Goal: Information Seeking & Learning: Learn about a topic

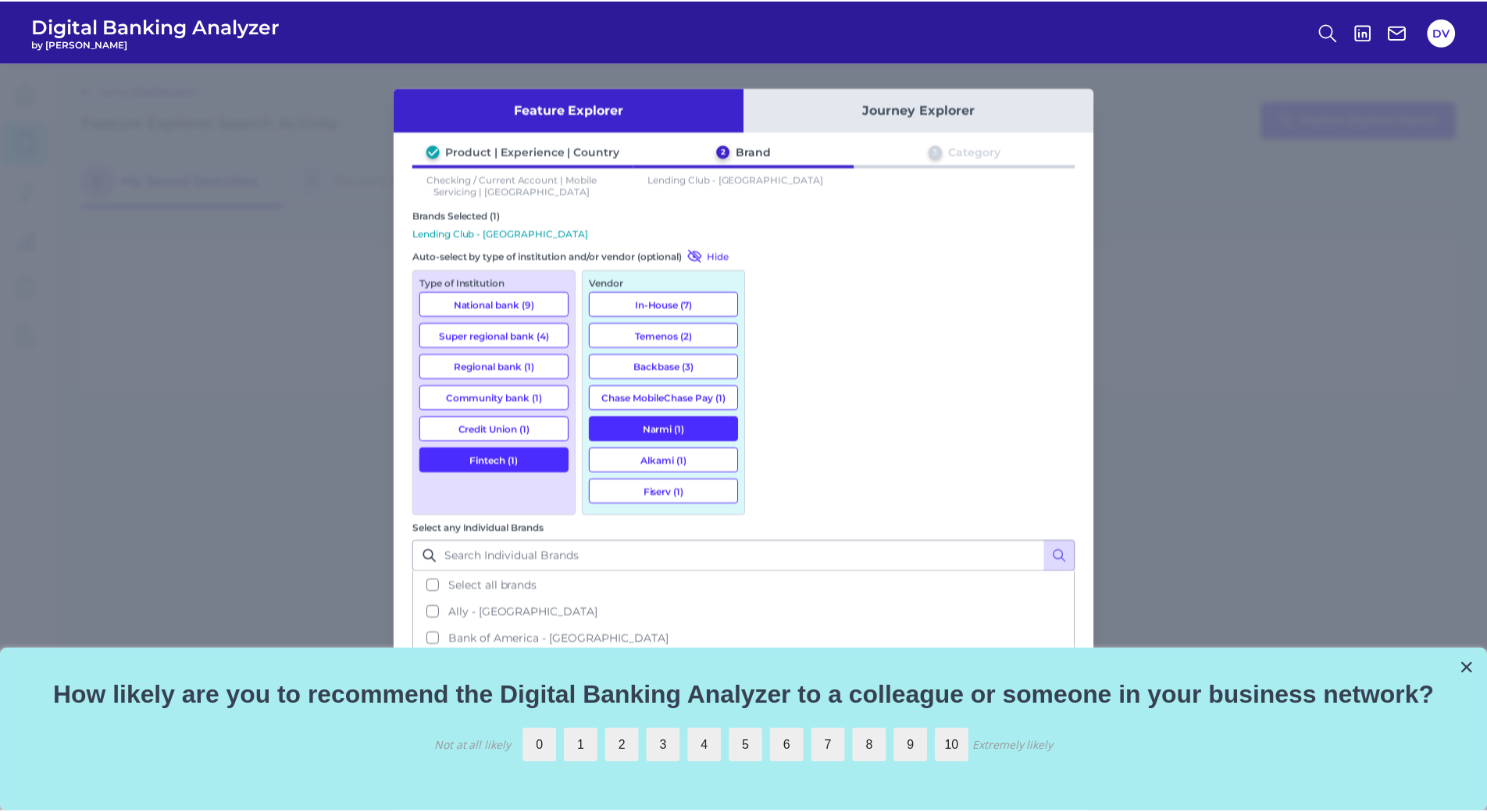
scroll to position [154, 0]
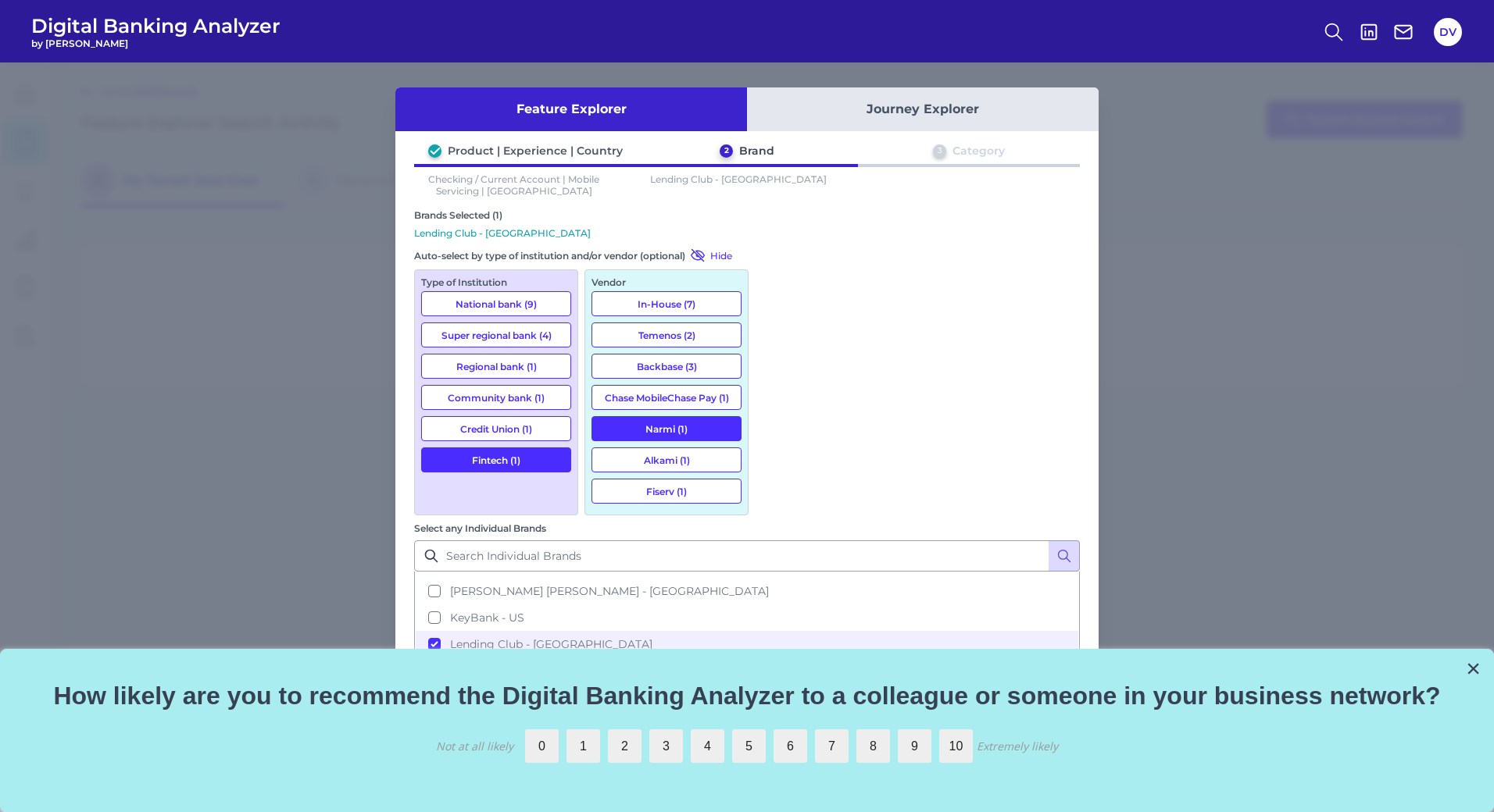
click at [84, 256] on div "Feature Explorer Journey Explorer Product | Experience | Country 2 Brand 3 Cate…" at bounding box center [747, 437] width 1494 height 750
click at [494, 811] on button "Cancel" at bounding box center [468, 828] width 90 height 31
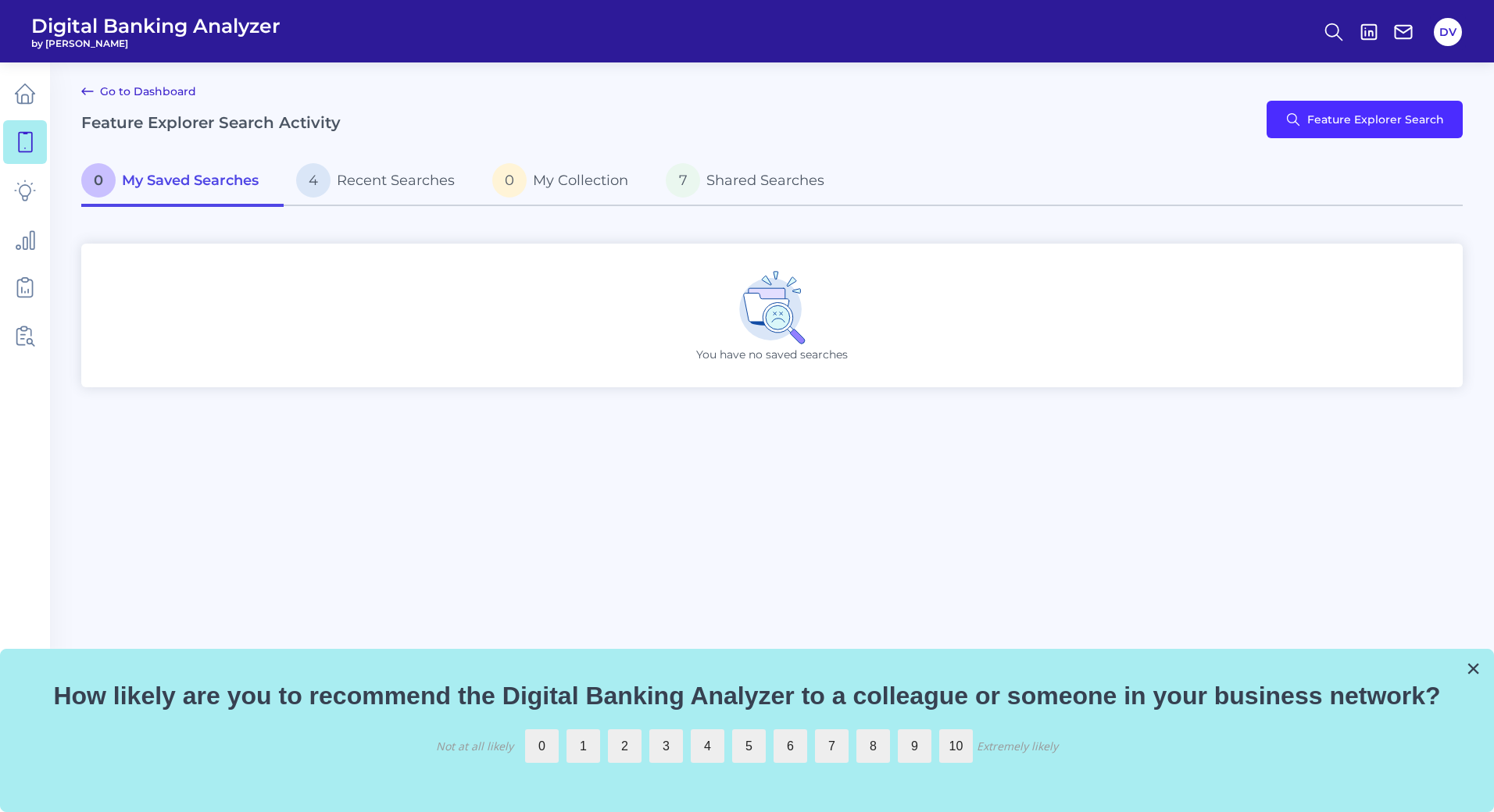
click at [111, 546] on main "Go to Dashboard Feature Explorer Search Activity Feature Explorer Search 0 My S…" at bounding box center [747, 406] width 1494 height 812
click at [1442, 129] on button "Feature Explorer Search" at bounding box center [1365, 119] width 196 height 37
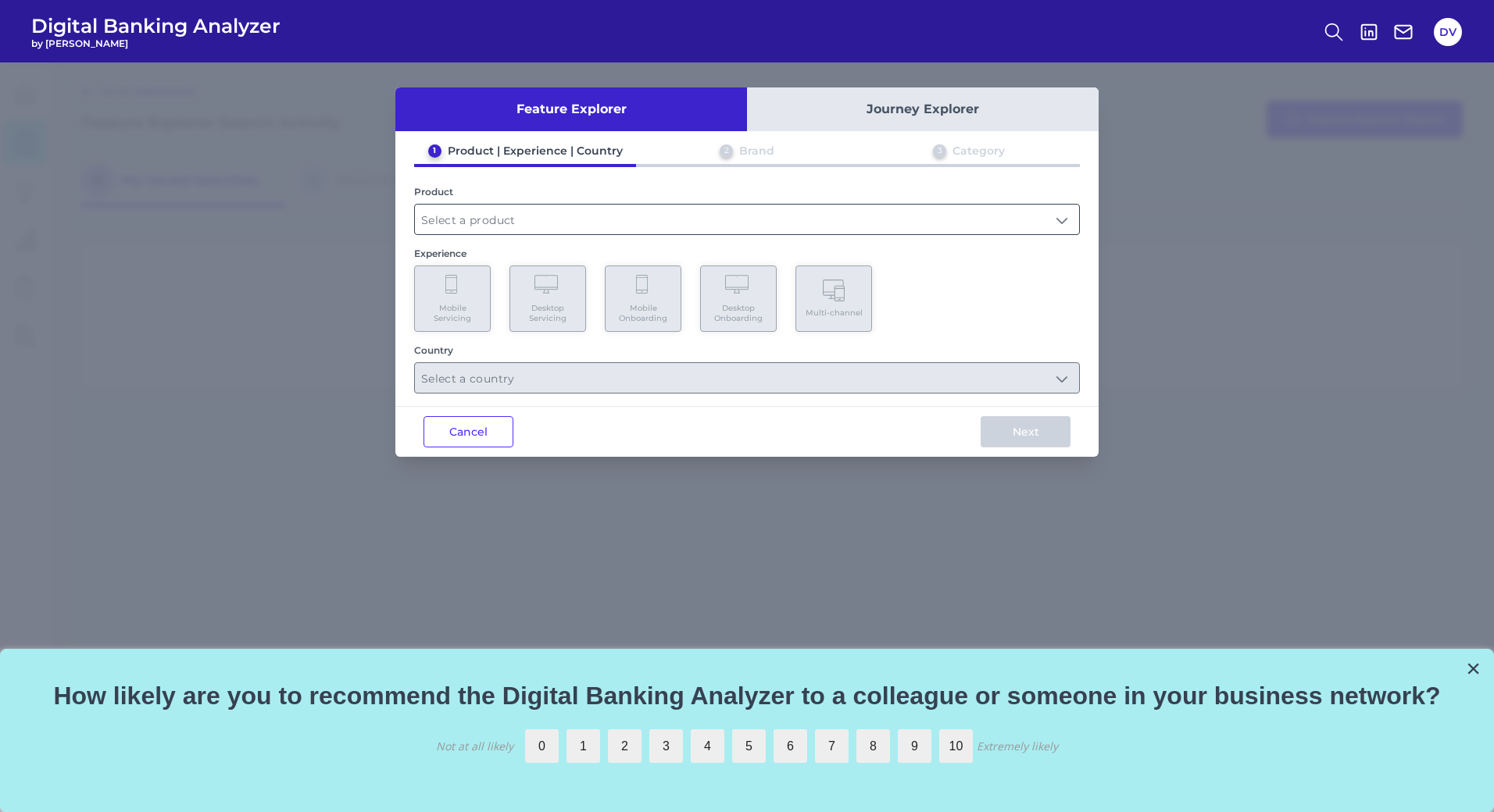
click at [540, 222] on input "text" at bounding box center [747, 219] width 664 height 29
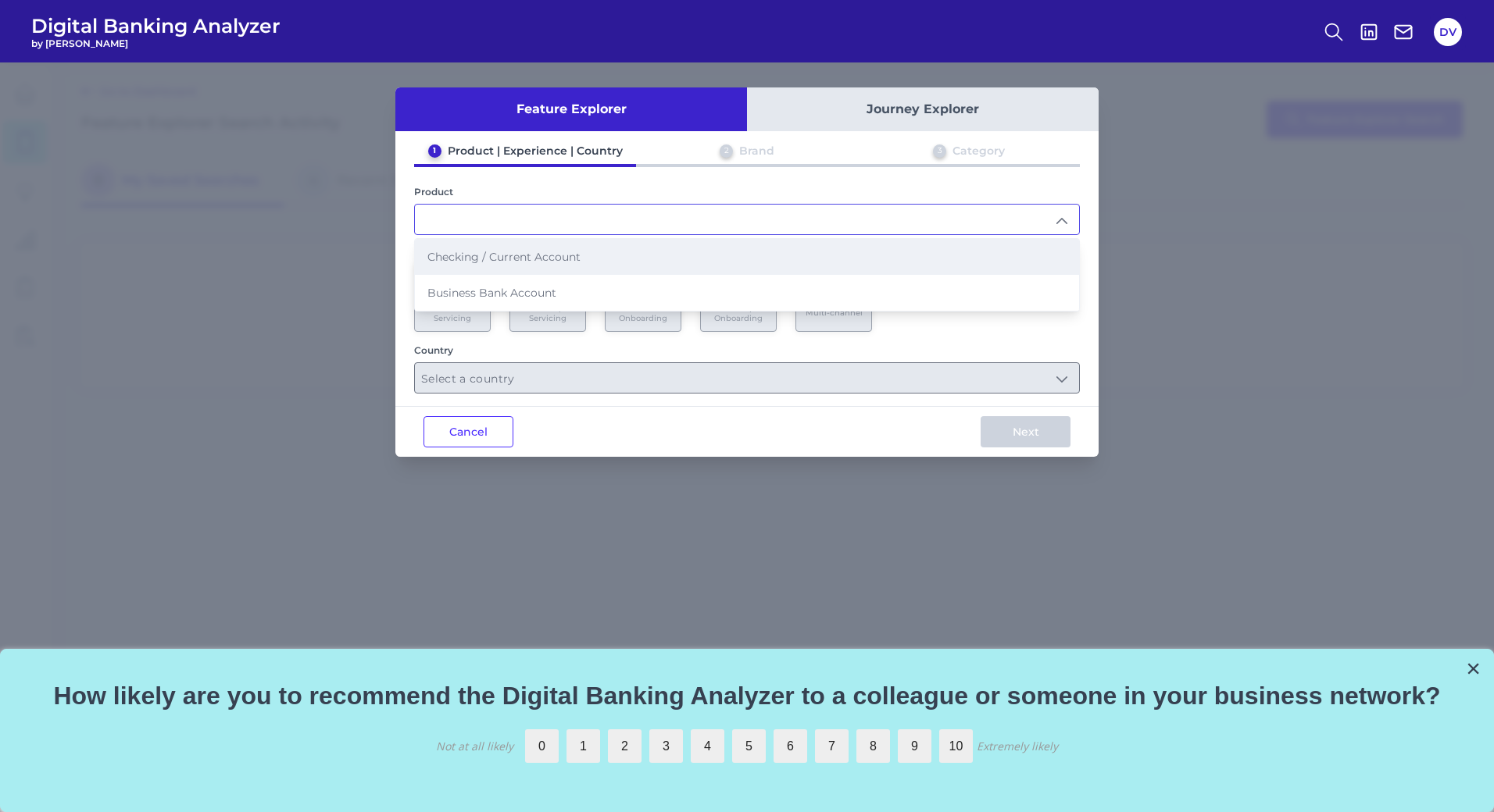
click at [490, 265] on li "Checking / Current Account" at bounding box center [747, 256] width 664 height 36
type input "Checking / Current Account"
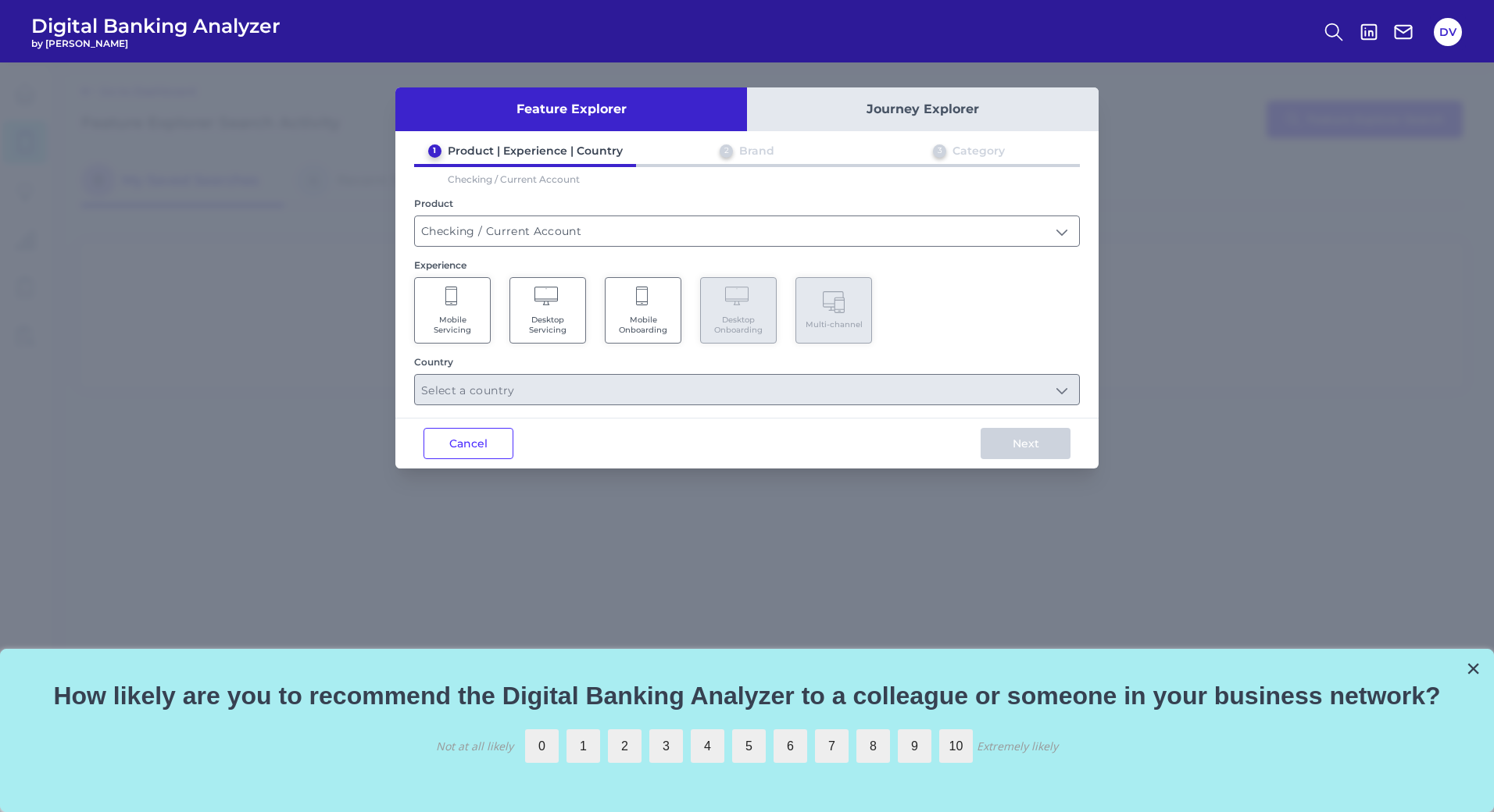
click at [549, 326] on span "Desktop Servicing" at bounding box center [547, 324] width 60 height 20
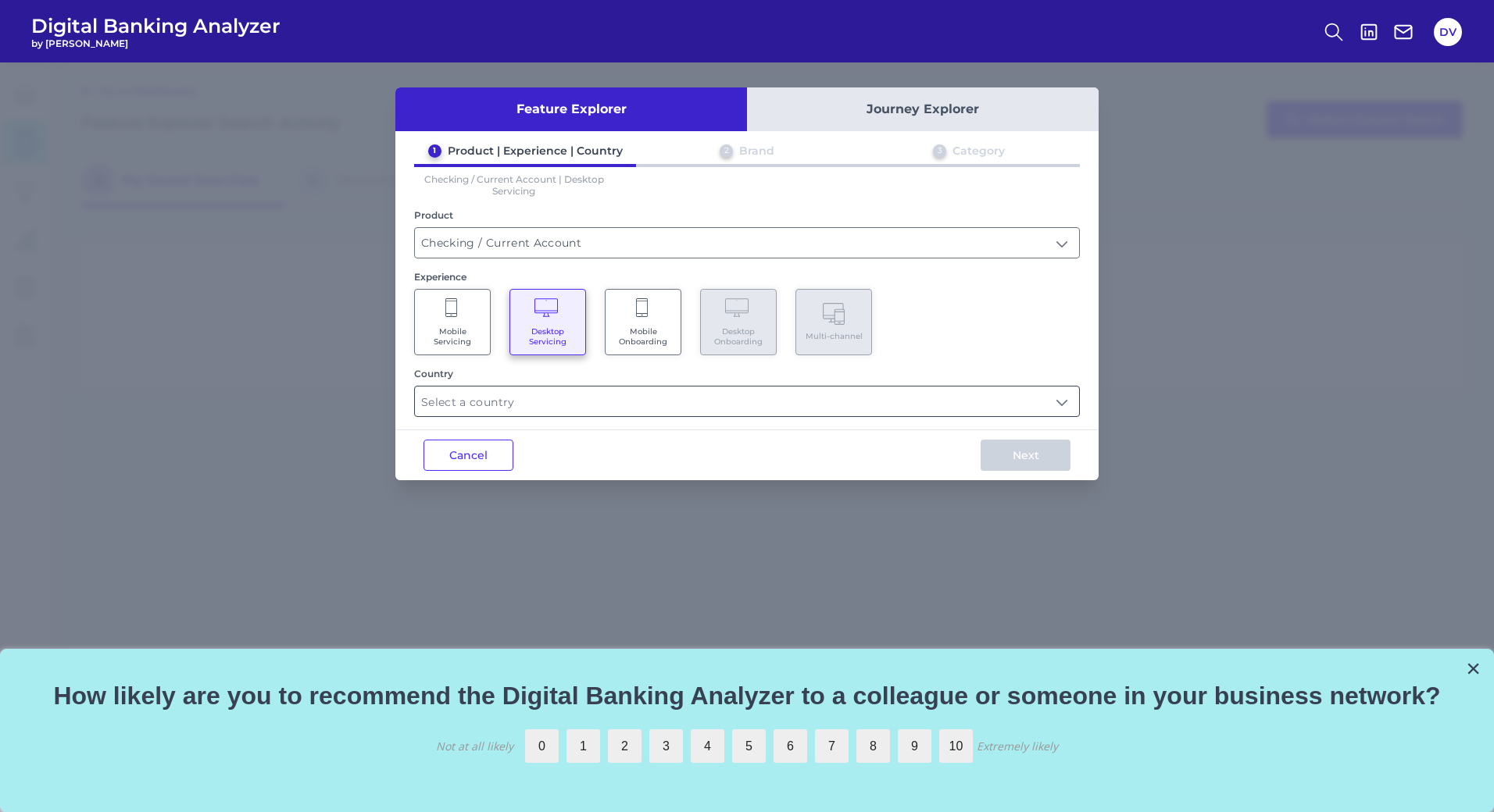
click at [566, 398] on input "text" at bounding box center [747, 401] width 664 height 29
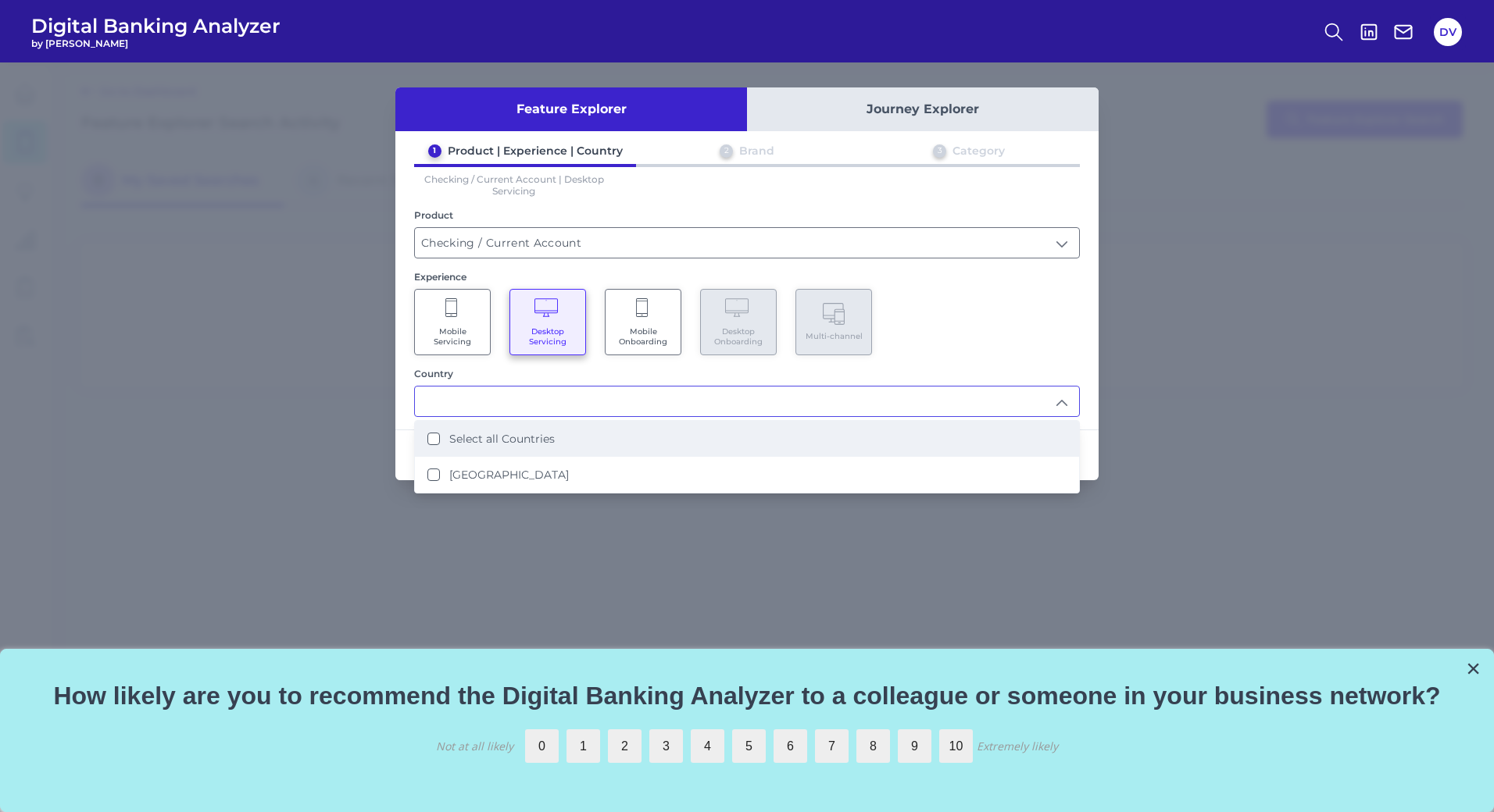
click at [489, 444] on label "Select all Countries" at bounding box center [502, 439] width 105 height 14
type input "Select all Countries"
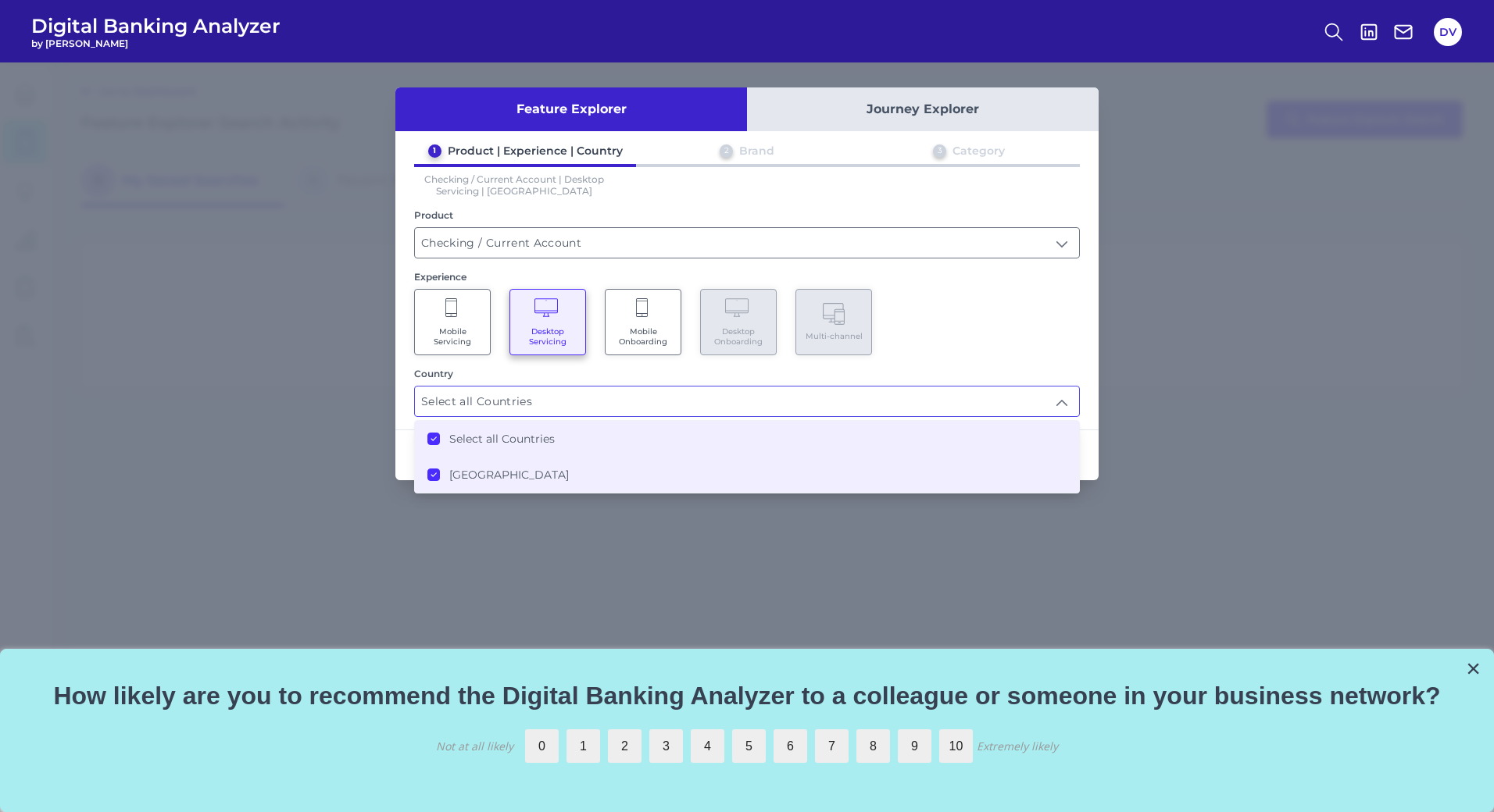
click at [1059, 356] on div "1 Product | Experience | Country 2 Brand 3 Category Checking / Current Account …" at bounding box center [747, 280] width 703 height 273
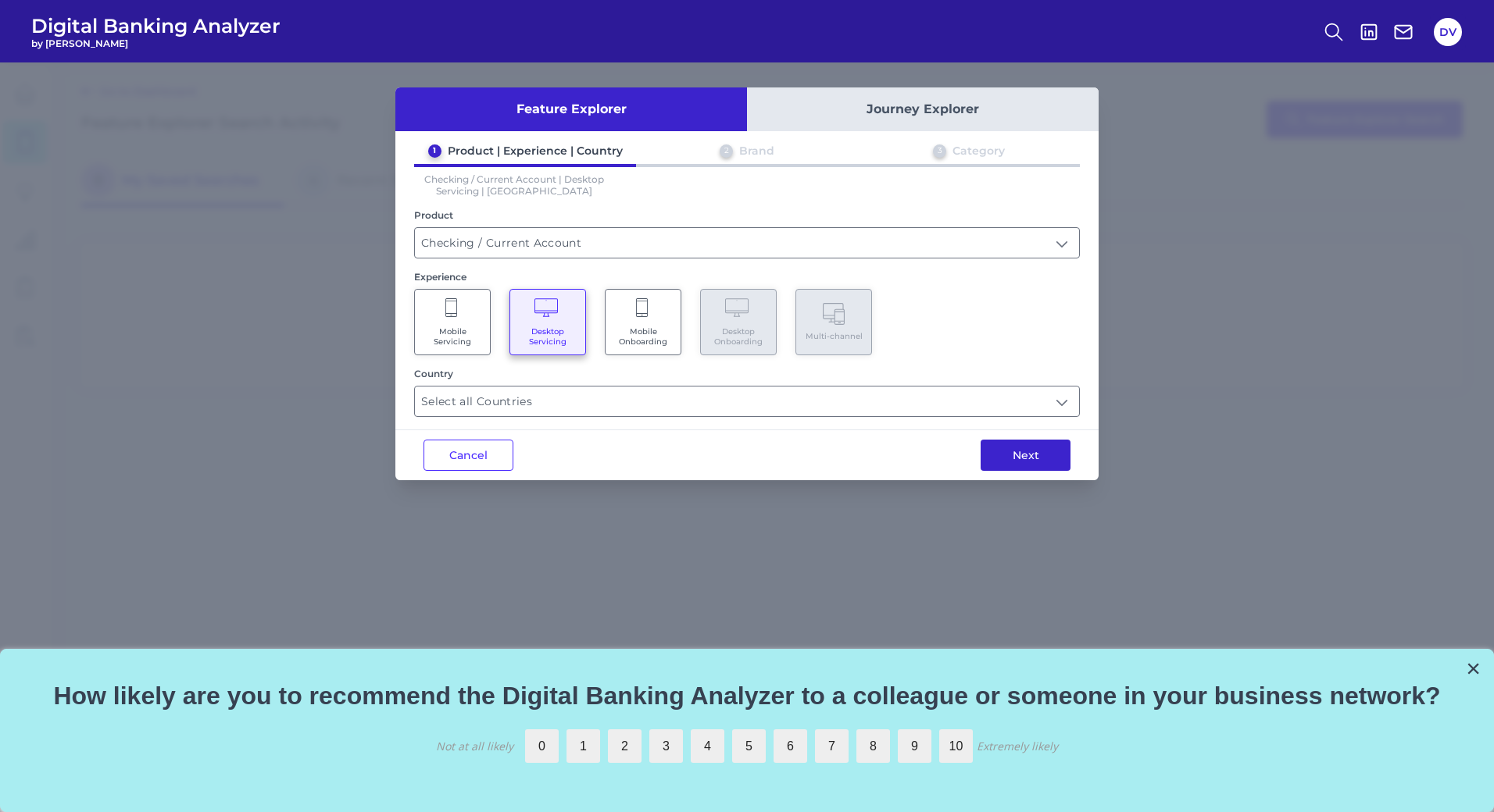
click at [1050, 470] on button "Next" at bounding box center [1025, 455] width 90 height 31
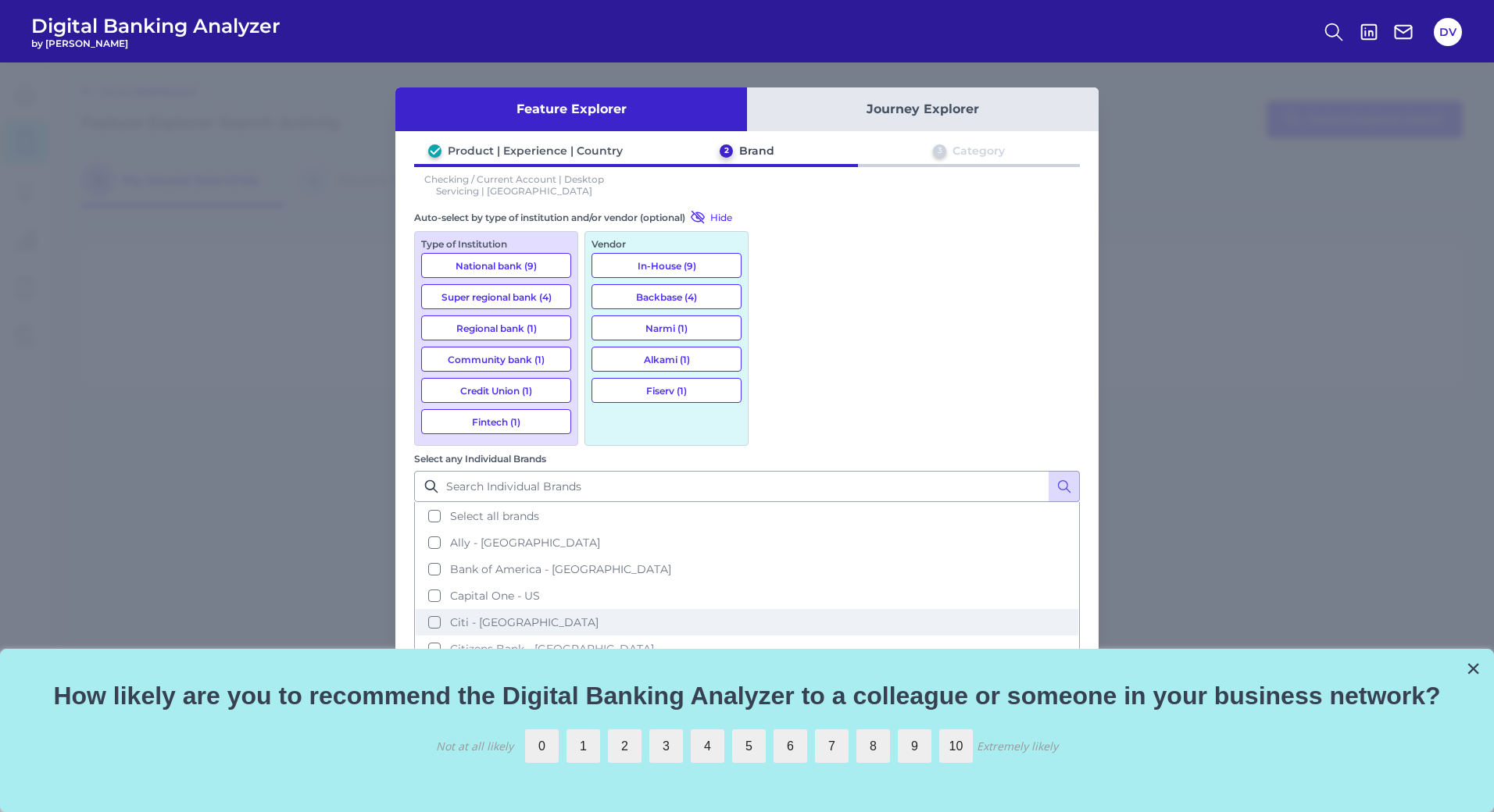
click at [774, 609] on button "Citi - [GEOGRAPHIC_DATA]" at bounding box center [747, 622] width 663 height 27
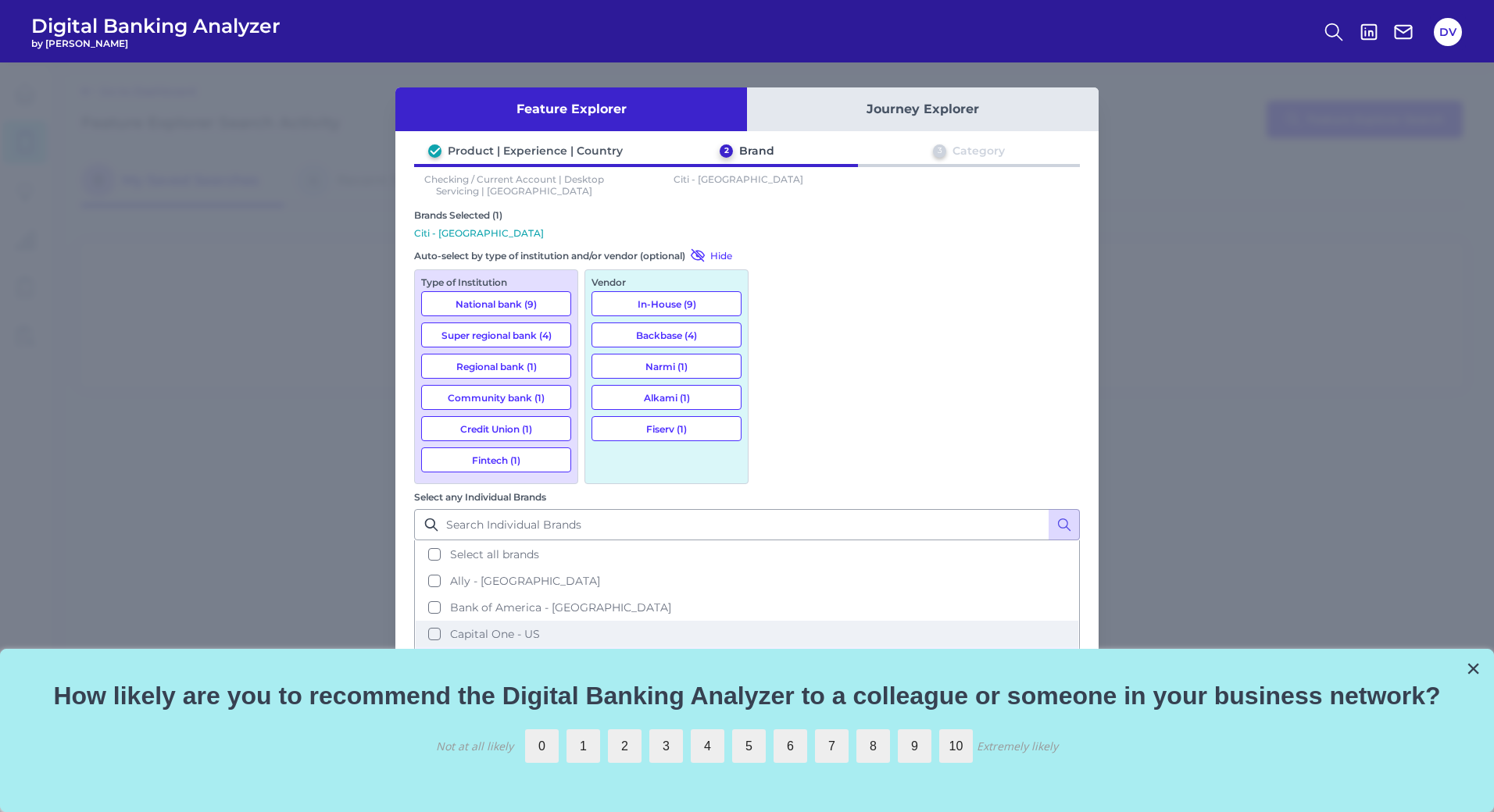
click at [771, 621] on button "Capital One - US" at bounding box center [747, 634] width 663 height 27
click at [706, 309] on button "In-House (9)" at bounding box center [666, 304] width 150 height 25
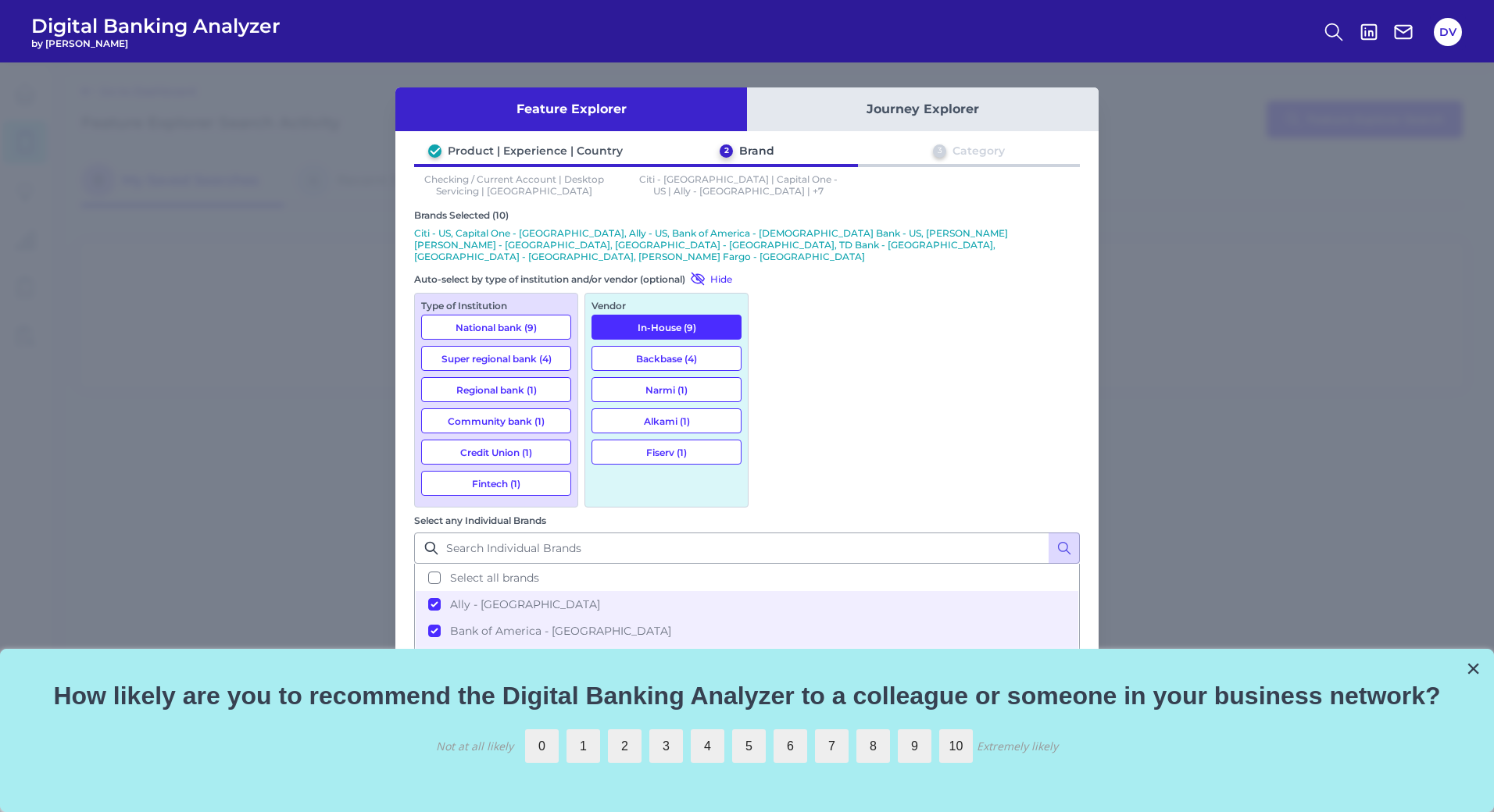
click at [470, 805] on button "Cancel" at bounding box center [468, 820] width 90 height 31
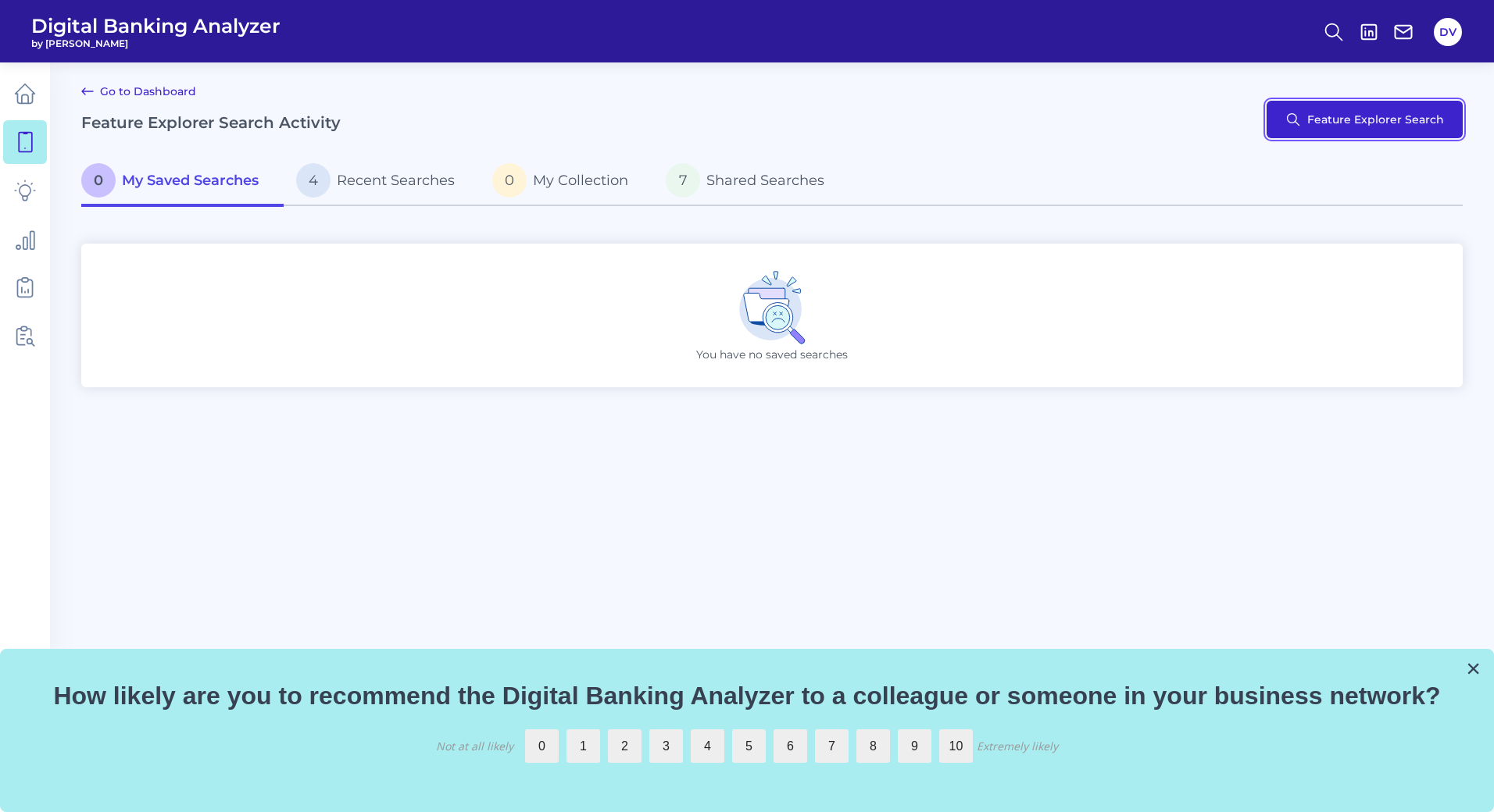
click at [1396, 111] on button "Feature Explorer Search" at bounding box center [1365, 119] width 196 height 37
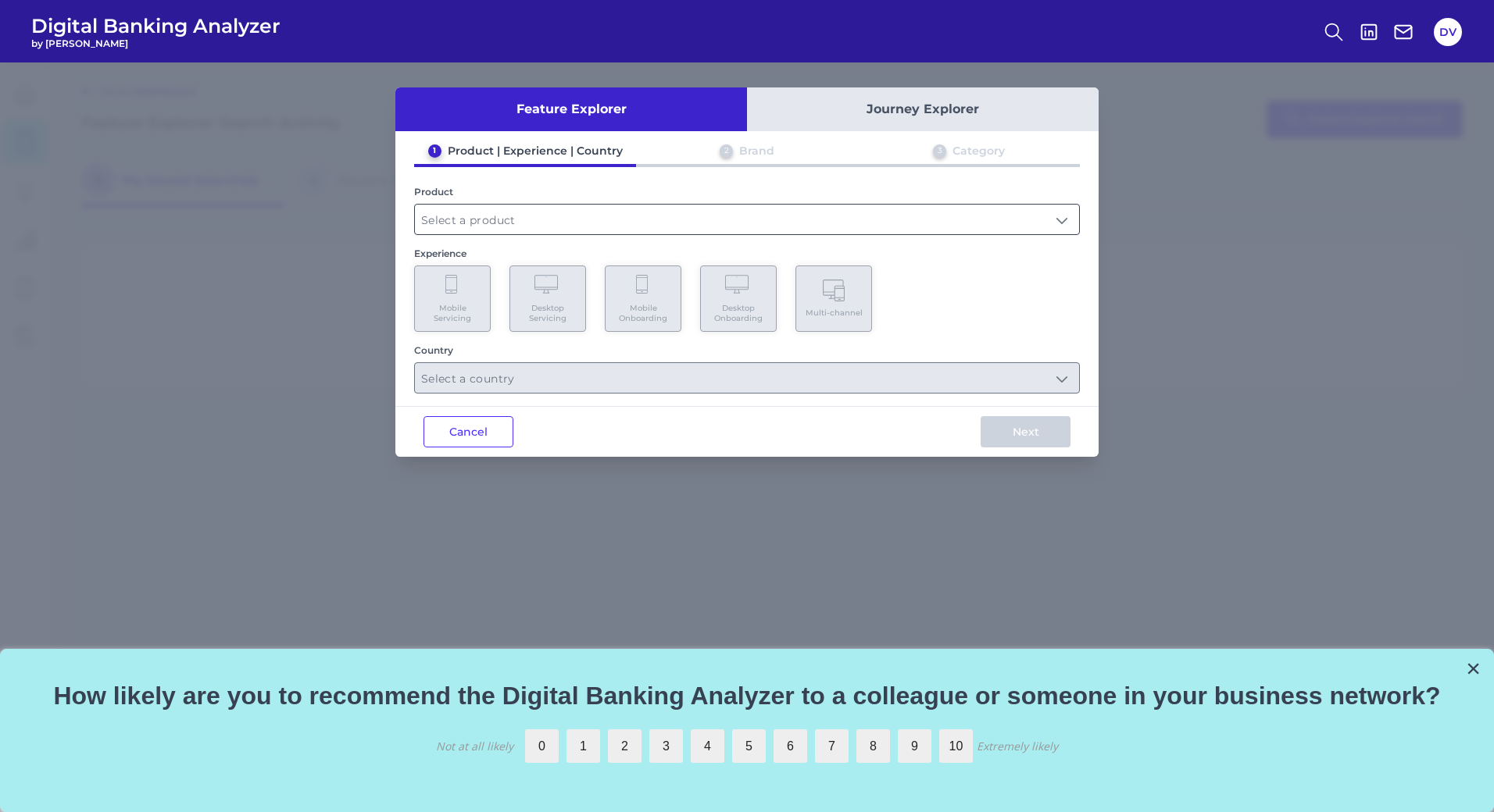
click at [562, 222] on input "text" at bounding box center [747, 219] width 664 height 29
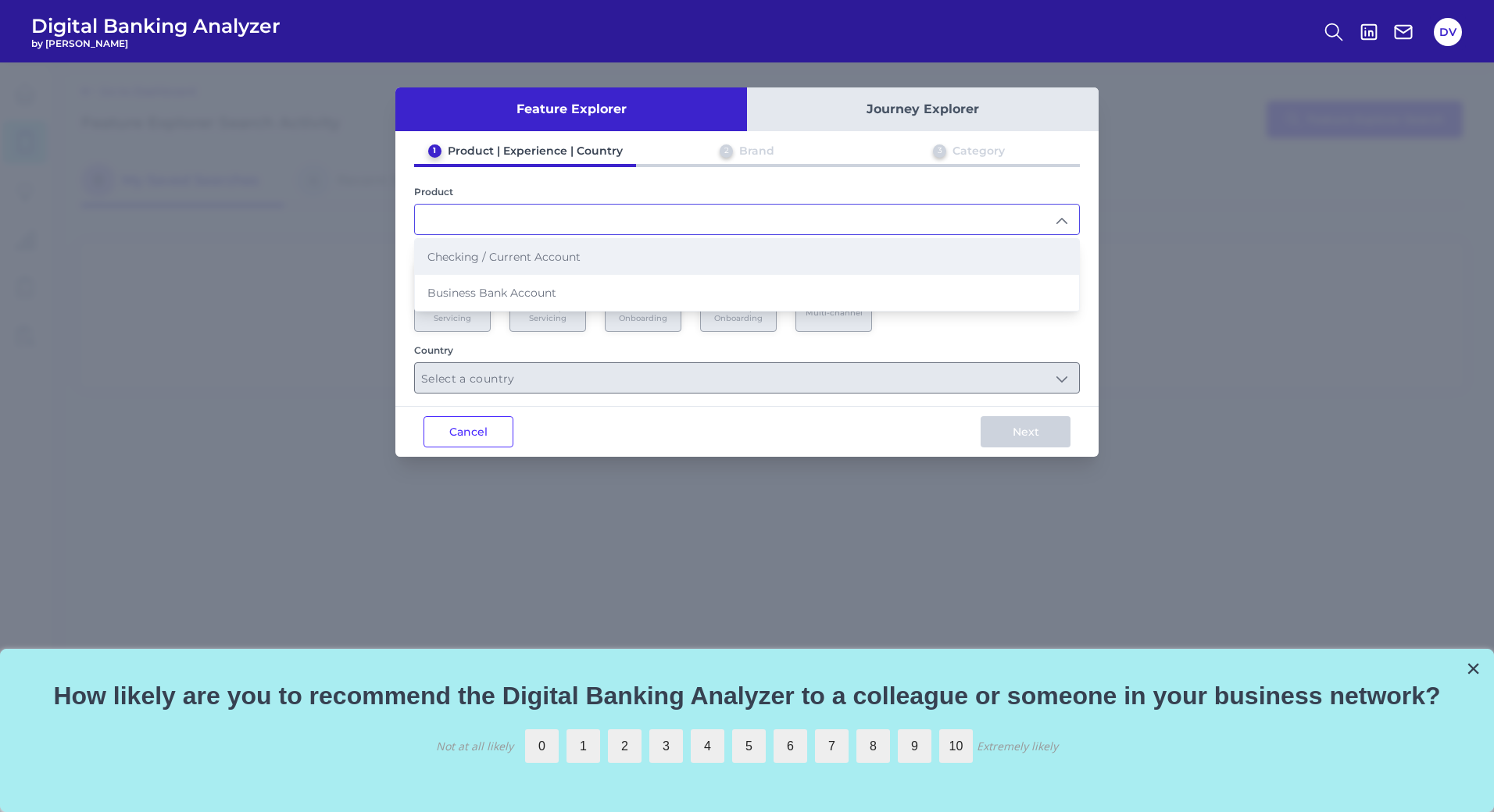
click at [495, 262] on span "Checking / Current Account" at bounding box center [504, 257] width 153 height 14
type input "Checking / Current Account"
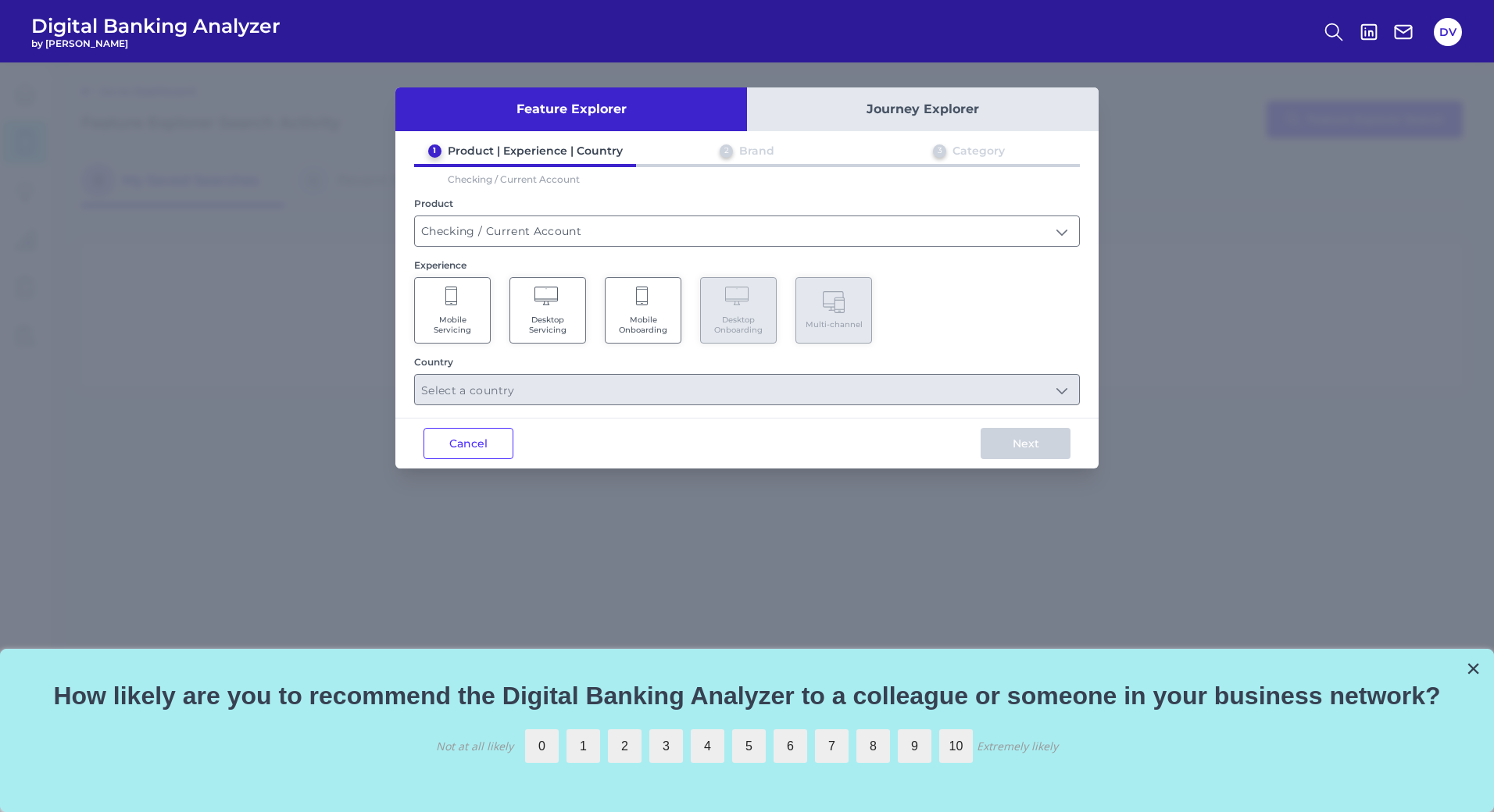
click at [534, 323] on span "Desktop Servicing" at bounding box center [547, 324] width 60 height 20
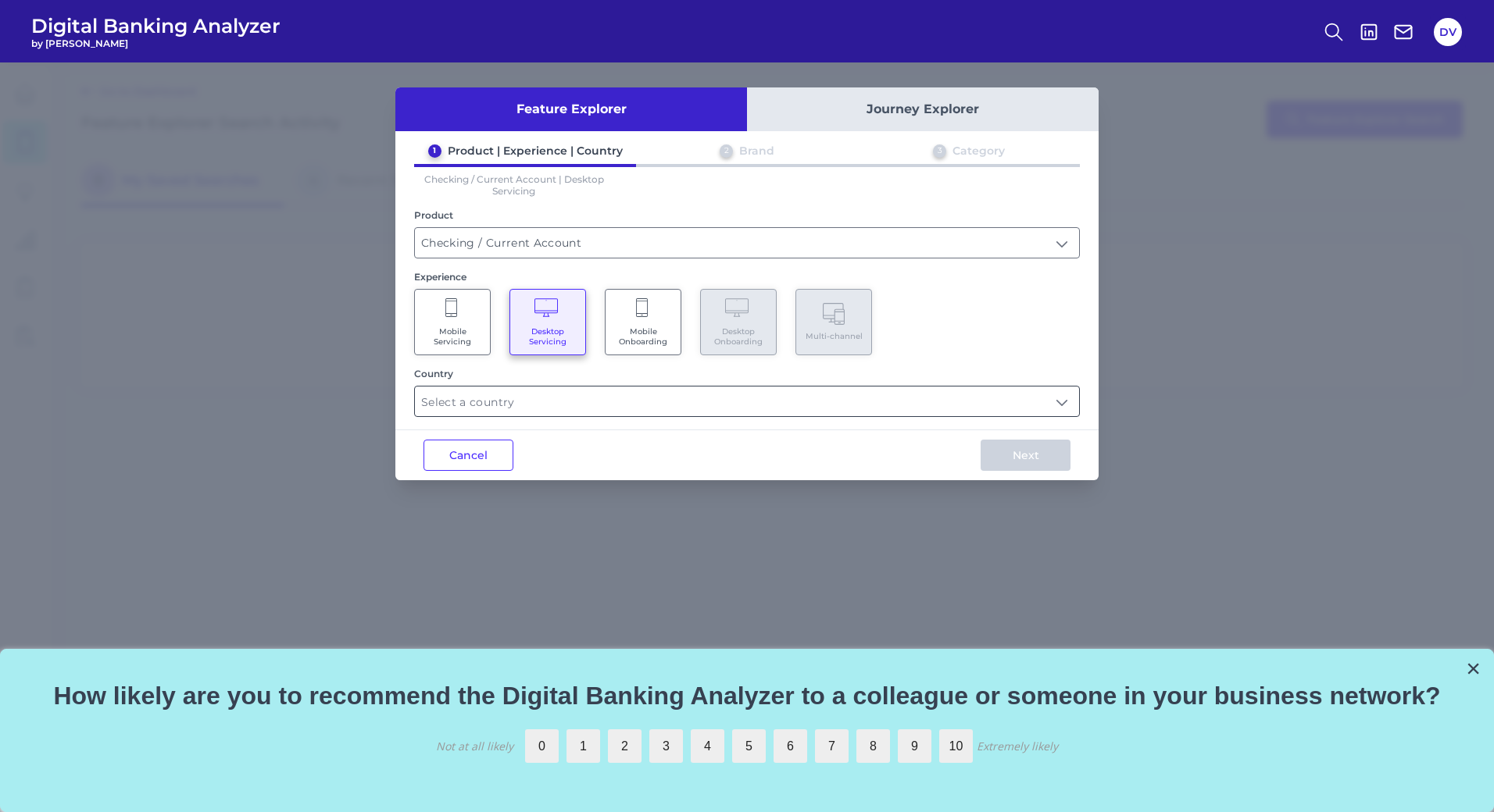
click at [644, 394] on input "text" at bounding box center [747, 401] width 664 height 29
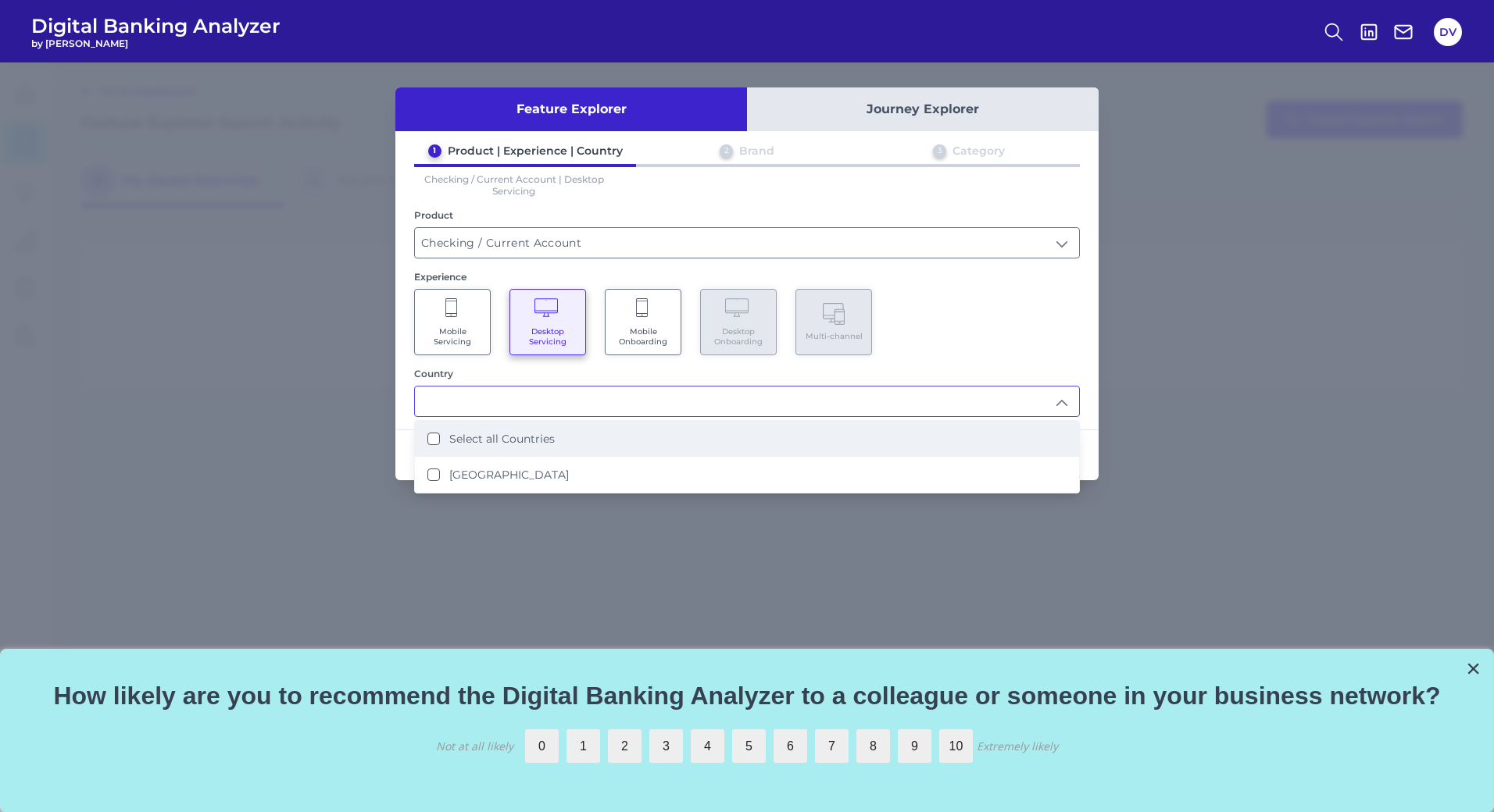
click at [562, 448] on li "Select all Countries" at bounding box center [747, 439] width 664 height 36
type input "Select all Countries"
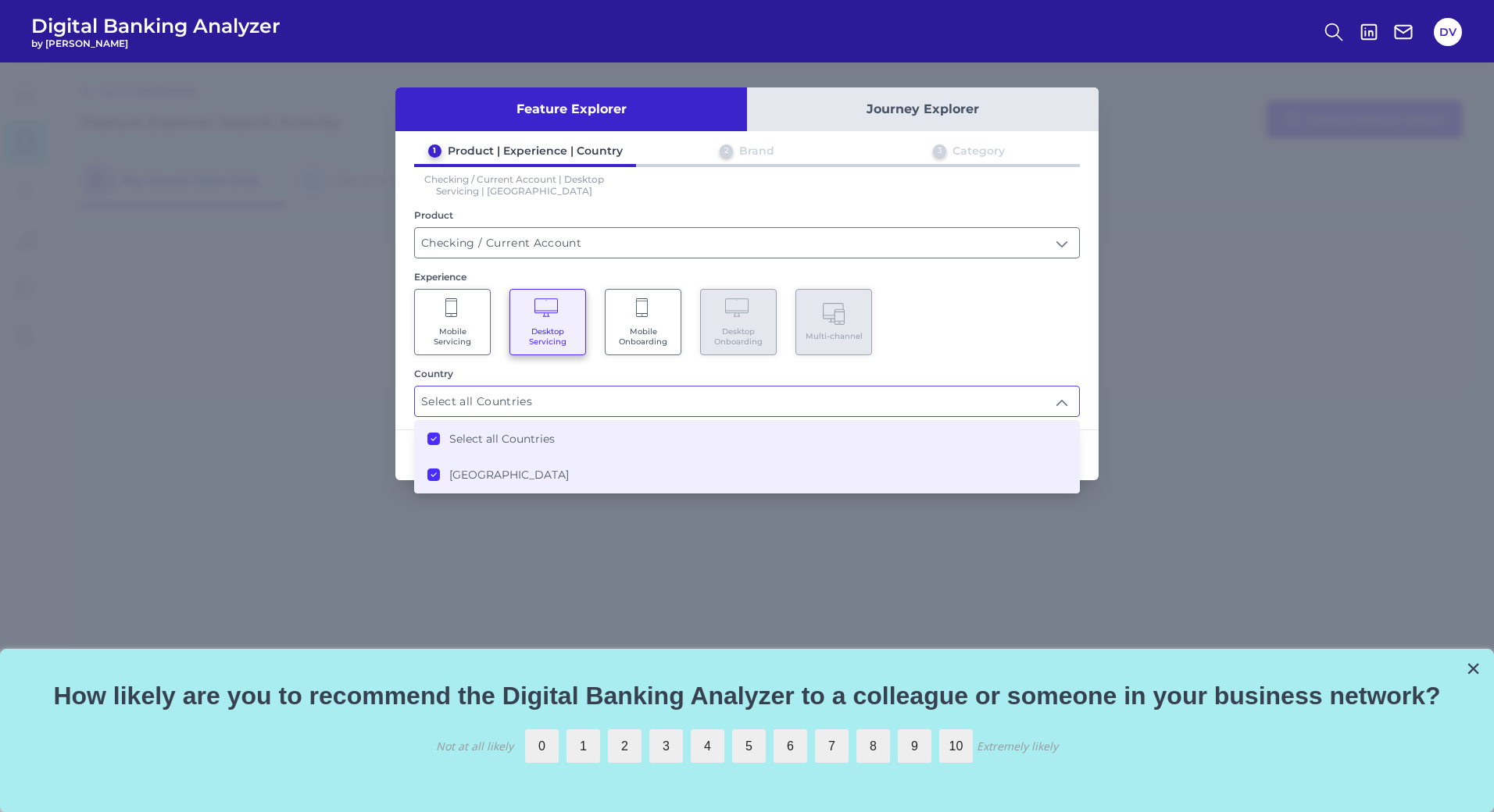
click at [992, 293] on div "Mobile Servicing Desktop Servicing Mobile Onboarding Desktop Onboarding Multi-c…" at bounding box center [747, 321] width 665 height 67
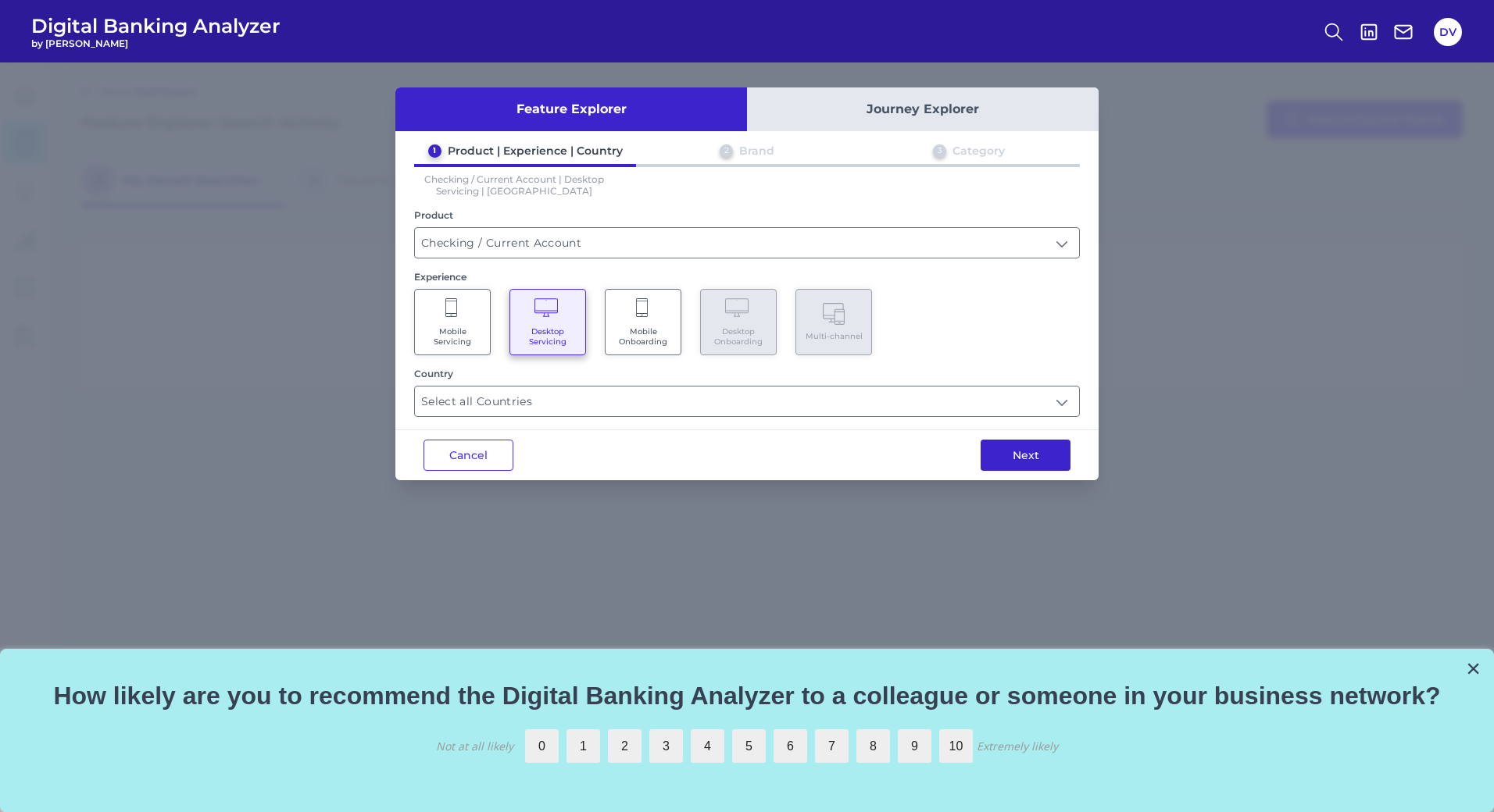
click at [1030, 459] on button "Next" at bounding box center [1025, 455] width 90 height 31
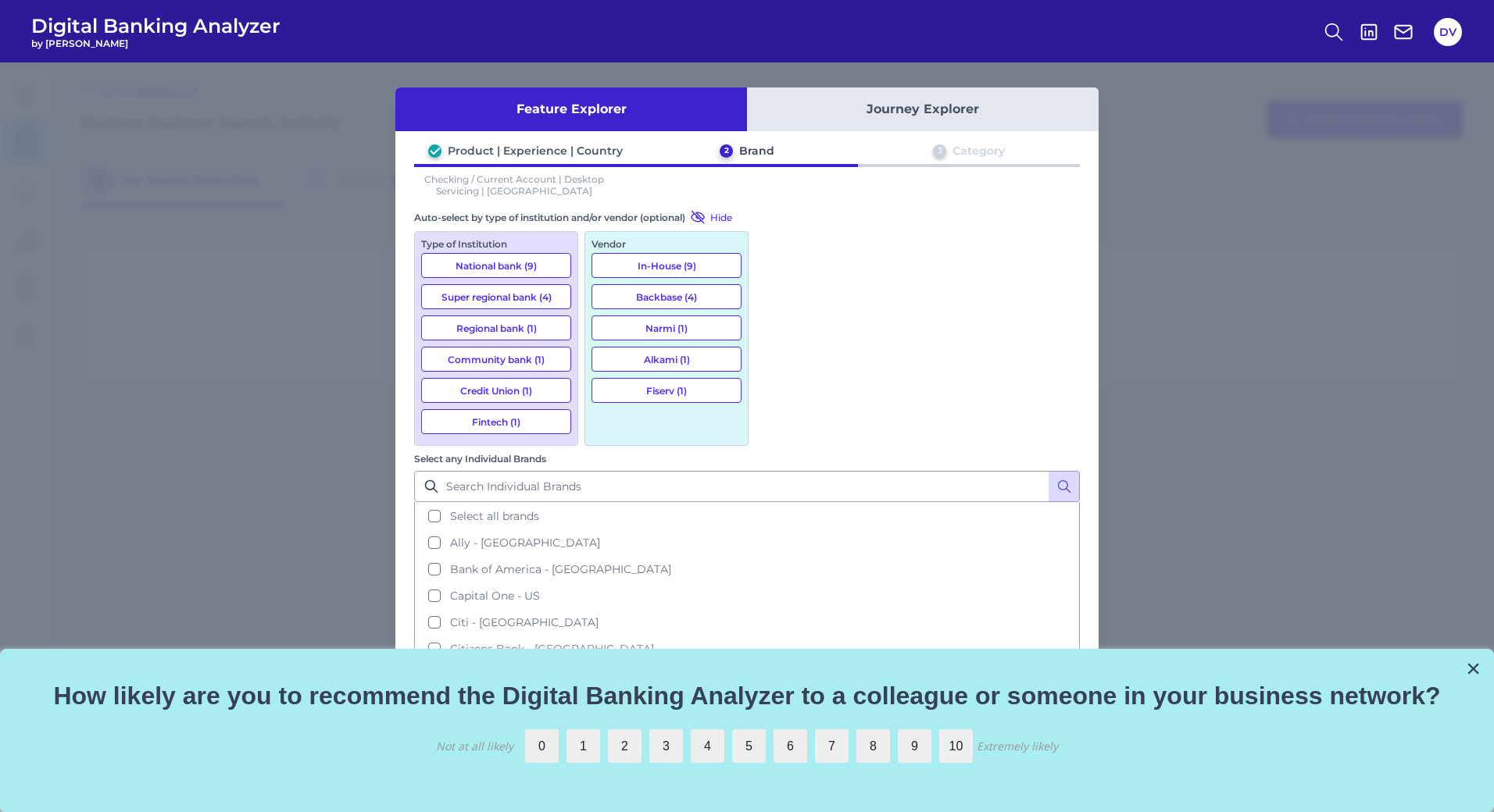
click at [866, 743] on button "Previous" at bounding box center [879, 759] width 90 height 31
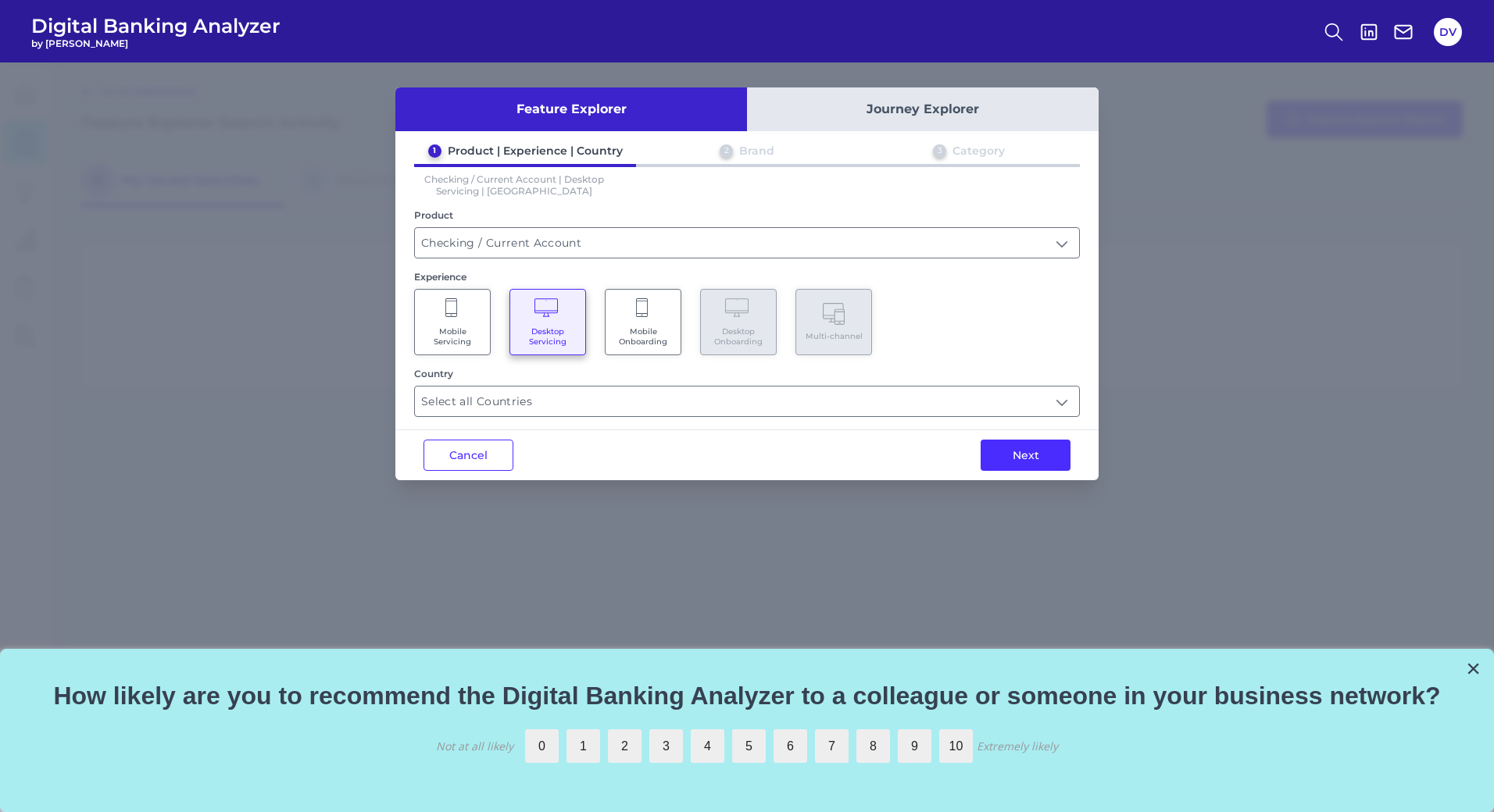
click at [483, 314] on Servicing "Mobile Servicing" at bounding box center [453, 321] width 77 height 67
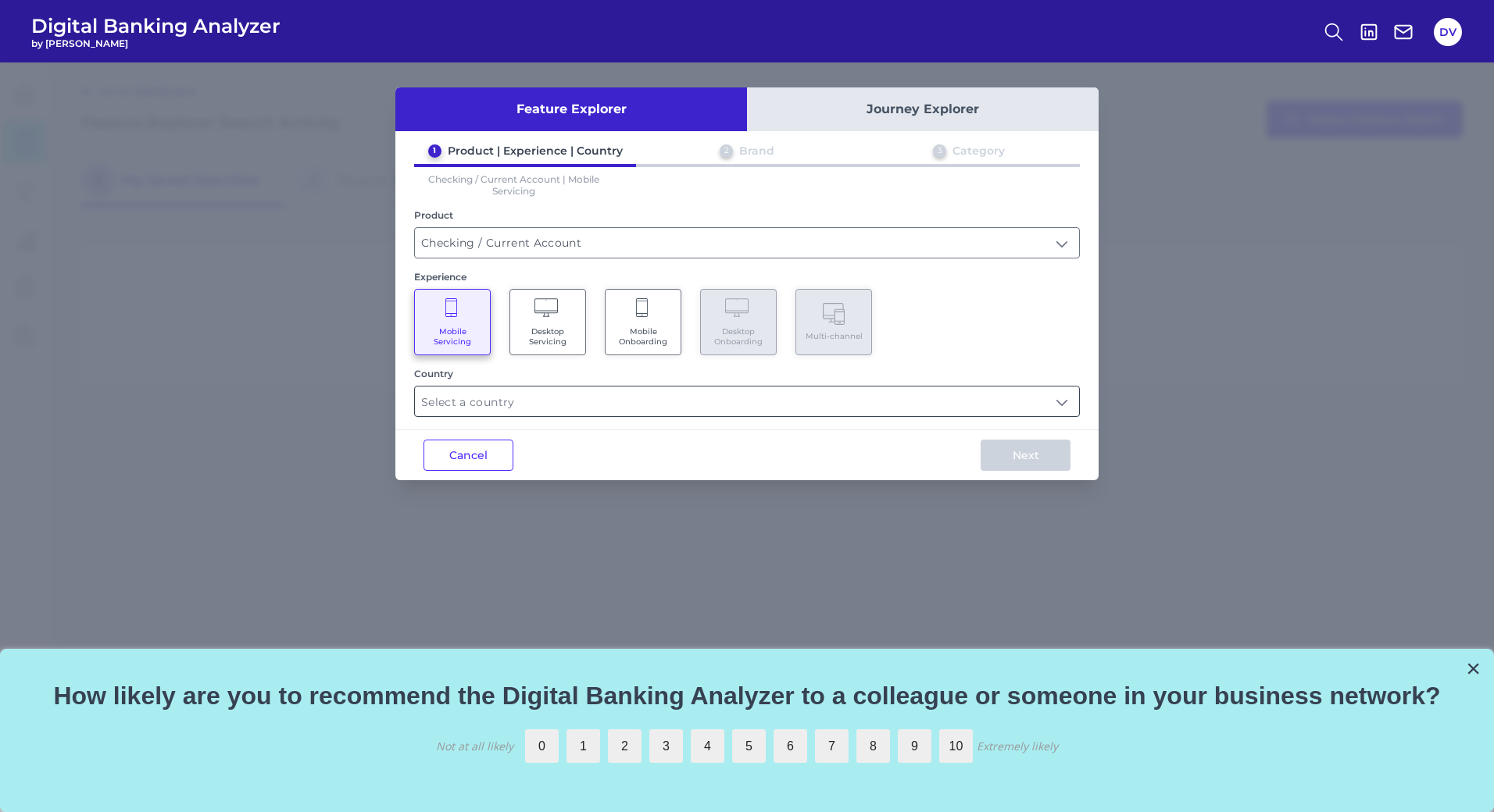
click at [966, 400] on input "text" at bounding box center [747, 401] width 664 height 29
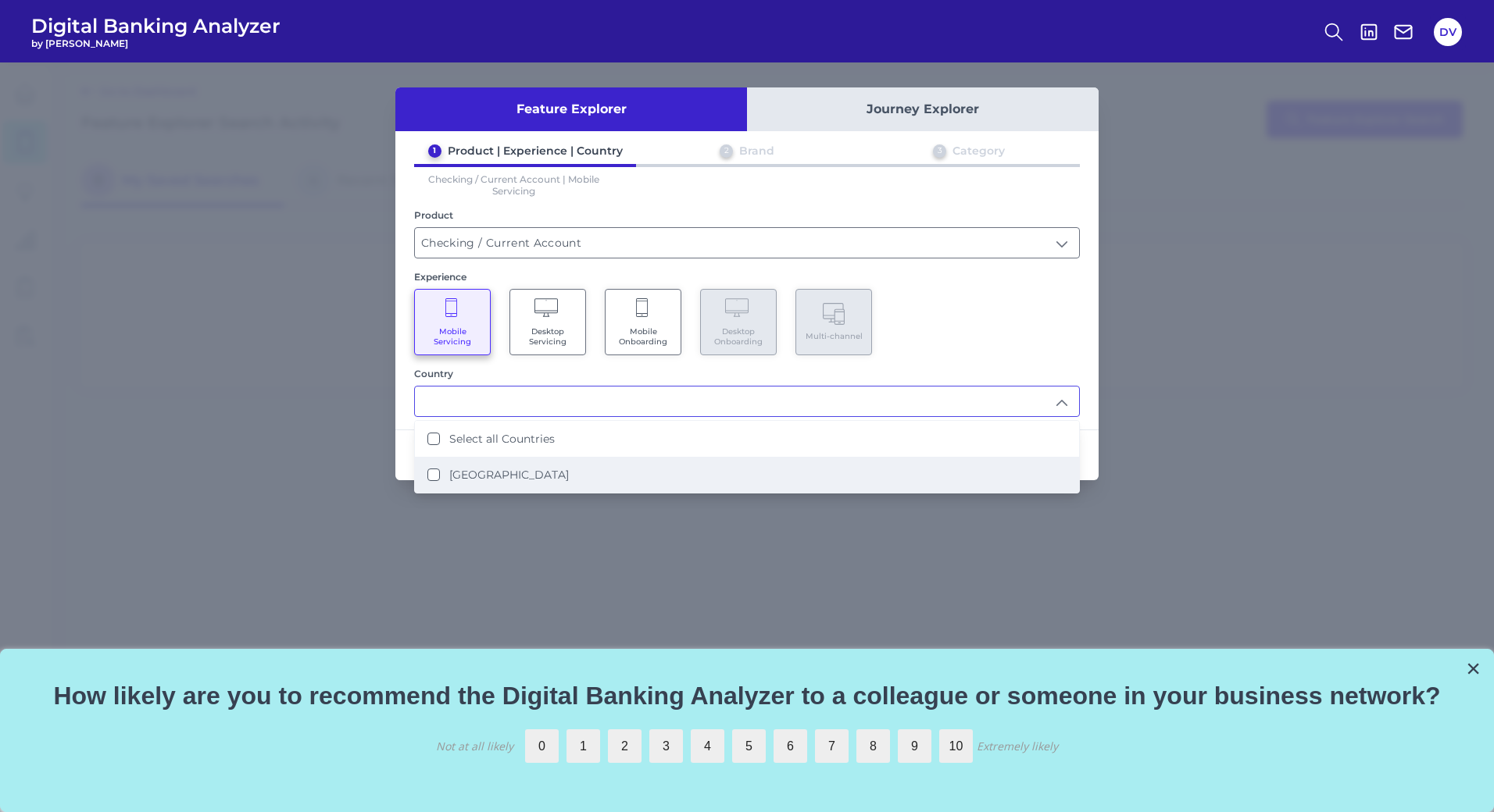
click at [543, 481] on li "[GEOGRAPHIC_DATA]" at bounding box center [747, 475] width 664 height 36
type input "Select all Countries"
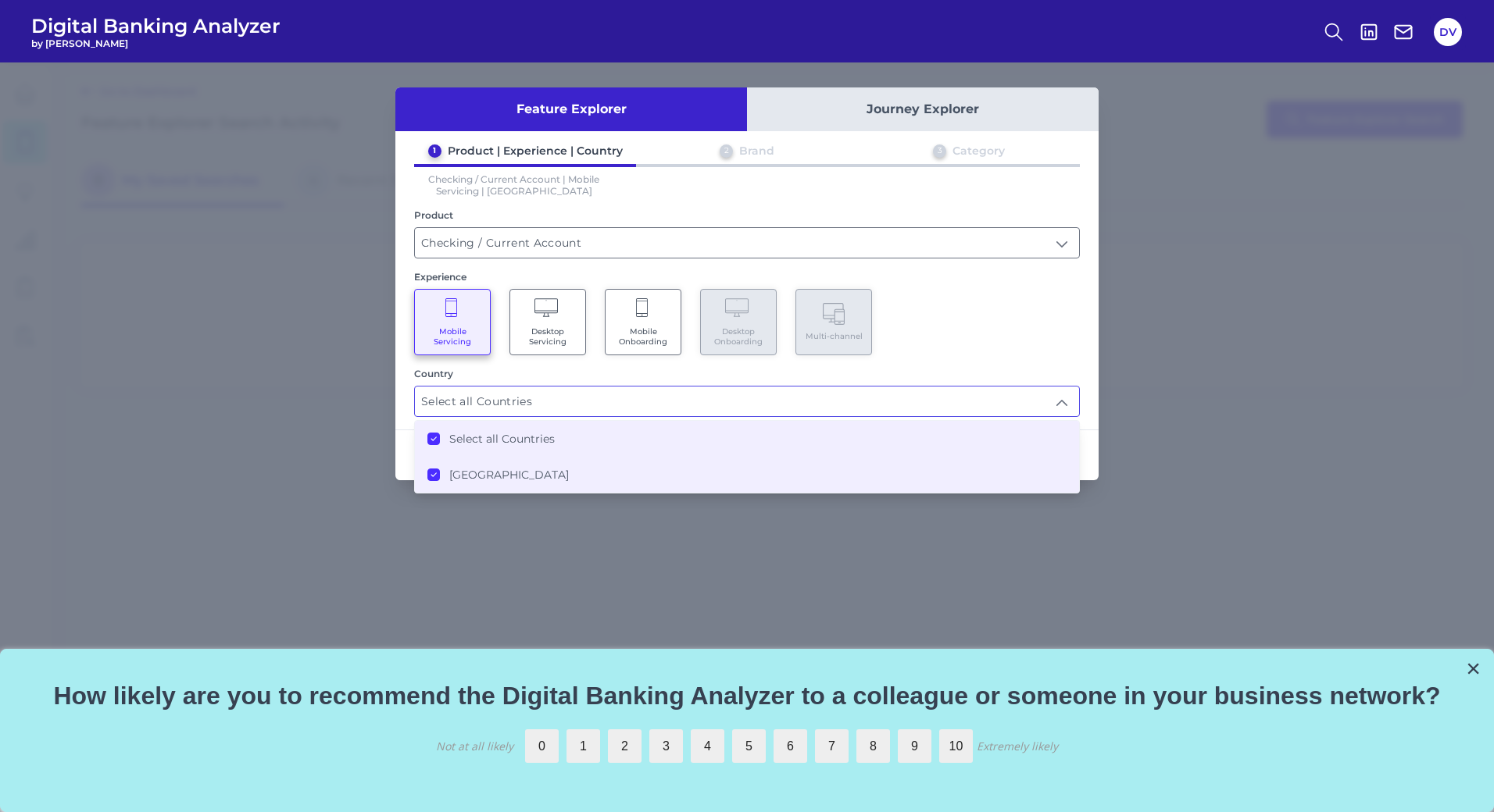
click at [944, 361] on div "1 Product | Experience | Country 2 Brand 3 Category Checking / Current Account …" at bounding box center [747, 280] width 703 height 273
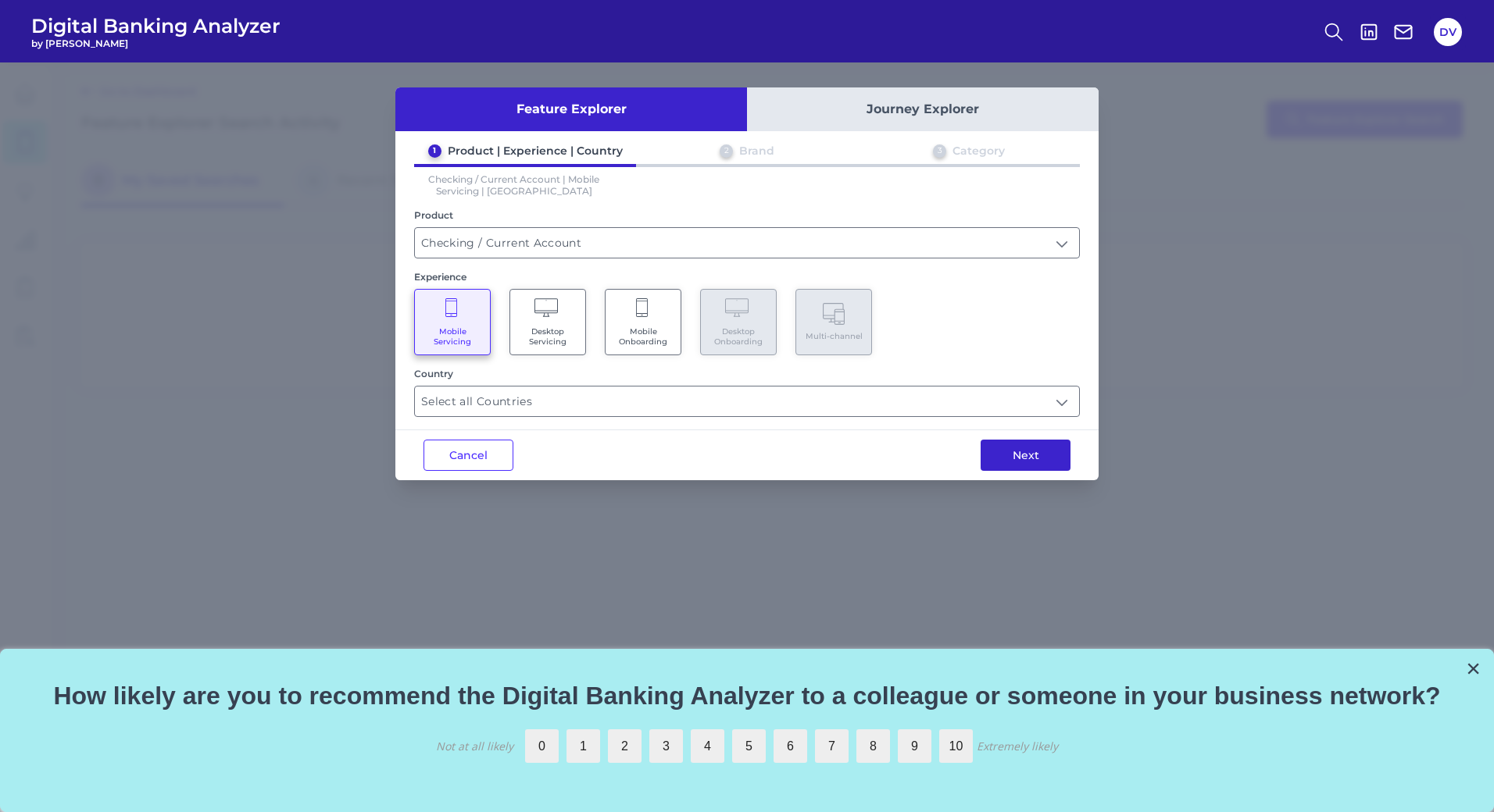
click at [1023, 461] on button "Next" at bounding box center [1025, 455] width 90 height 31
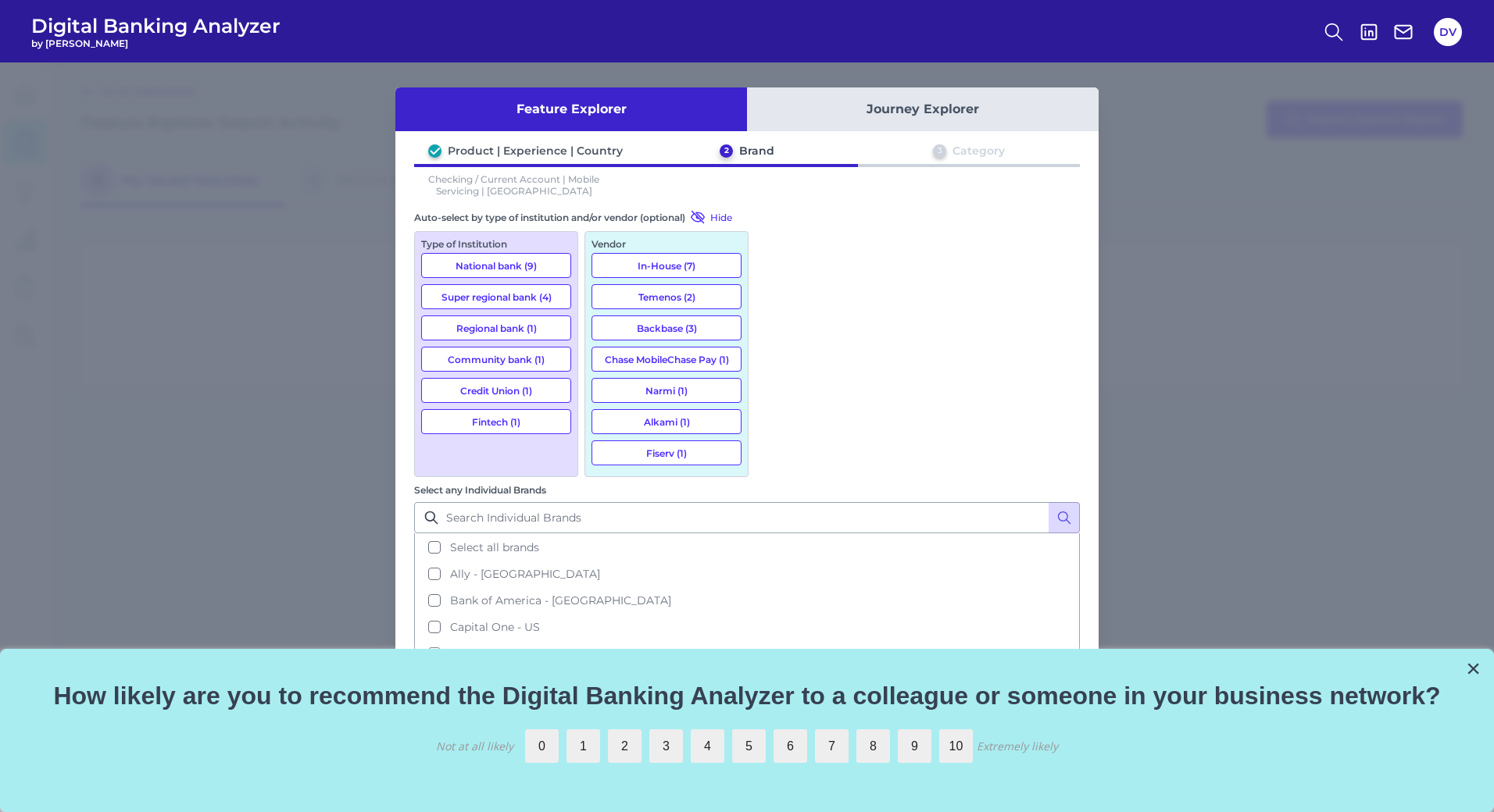
click at [651, 302] on button "Temenos (2)" at bounding box center [666, 296] width 150 height 25
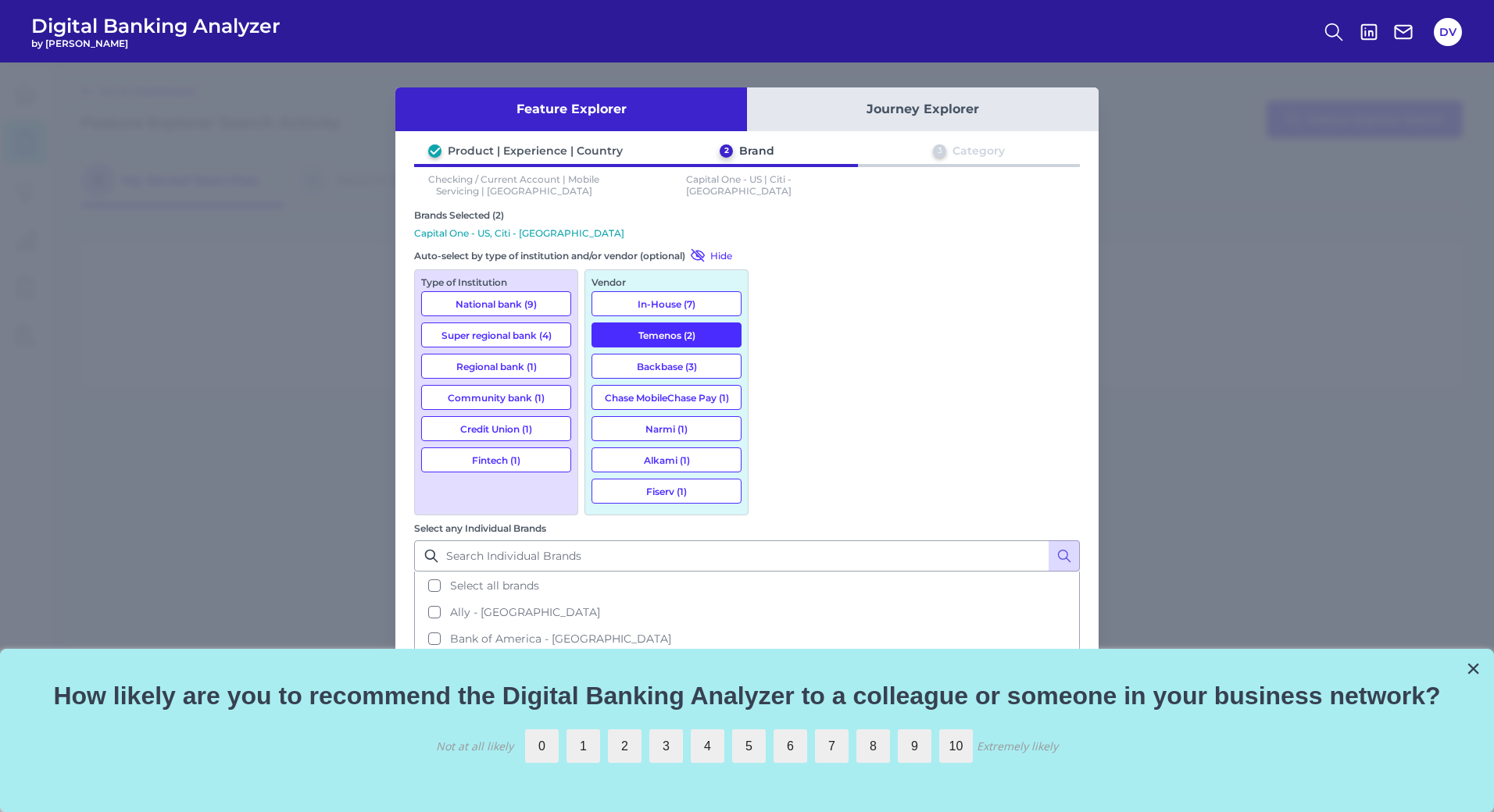
click at [463, 811] on button "Cancel" at bounding box center [468, 828] width 90 height 31
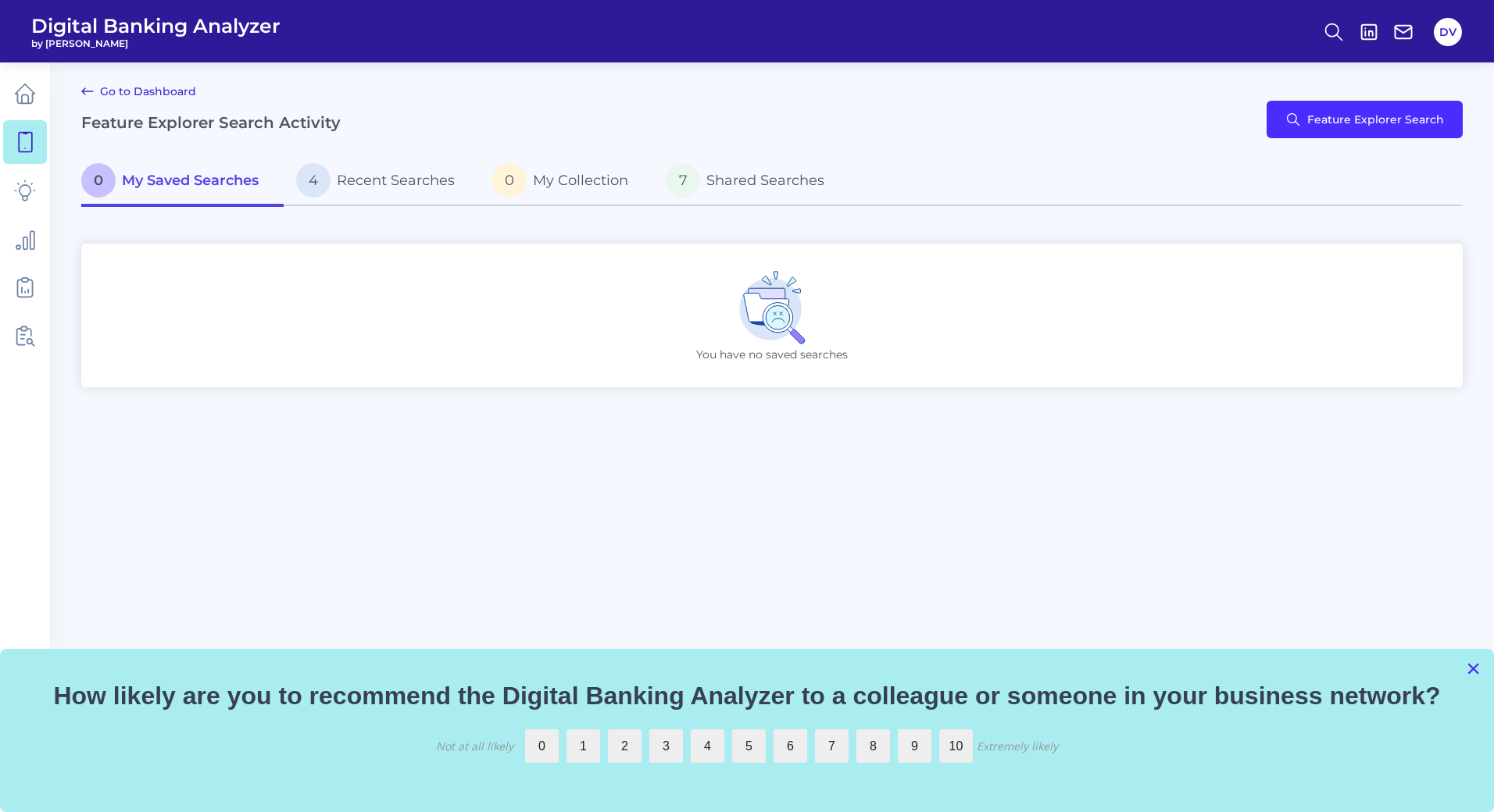
click at [1476, 670] on button "×" at bounding box center [1473, 669] width 15 height 25
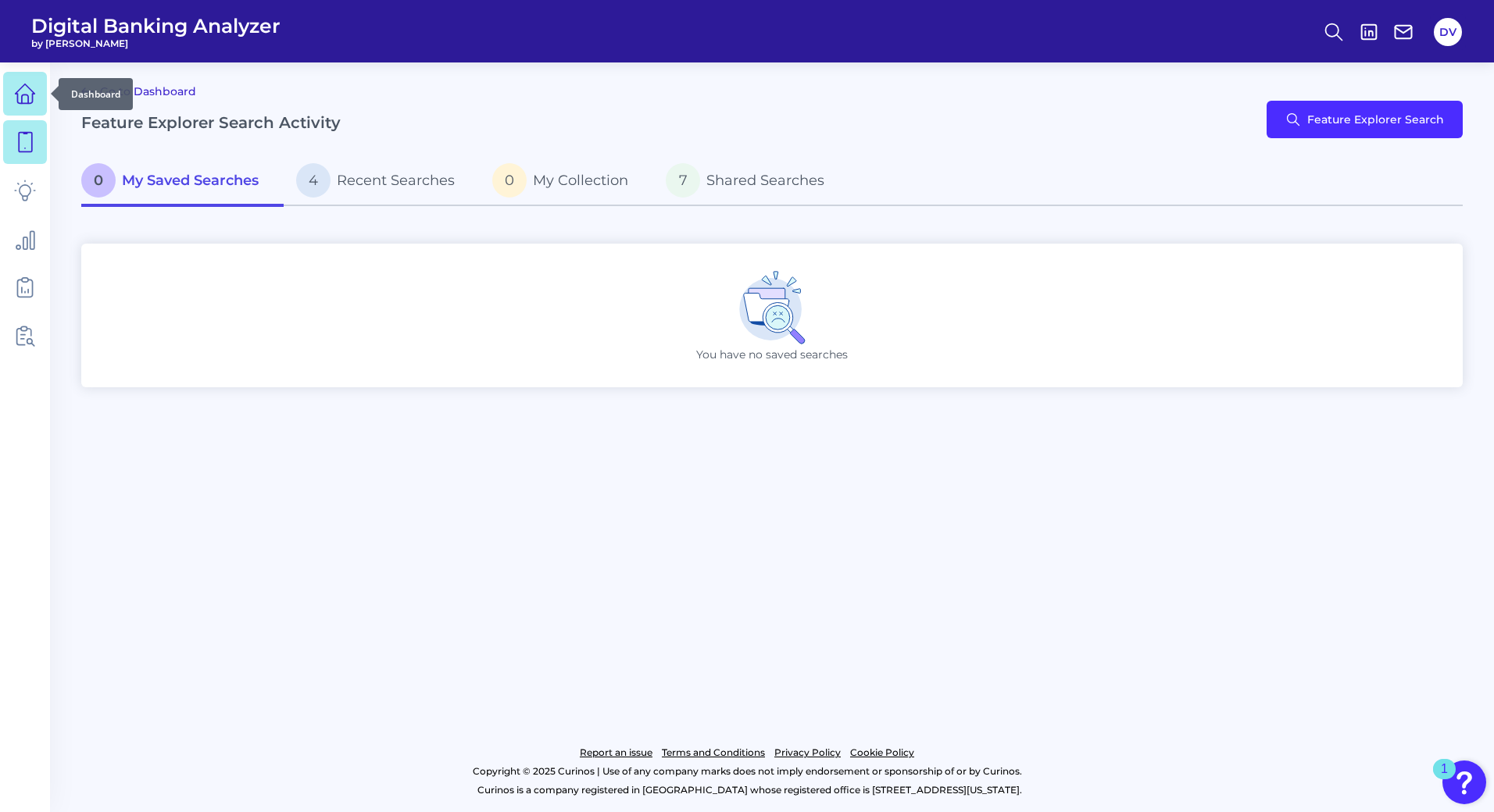
click at [12, 79] on link at bounding box center [25, 93] width 44 height 44
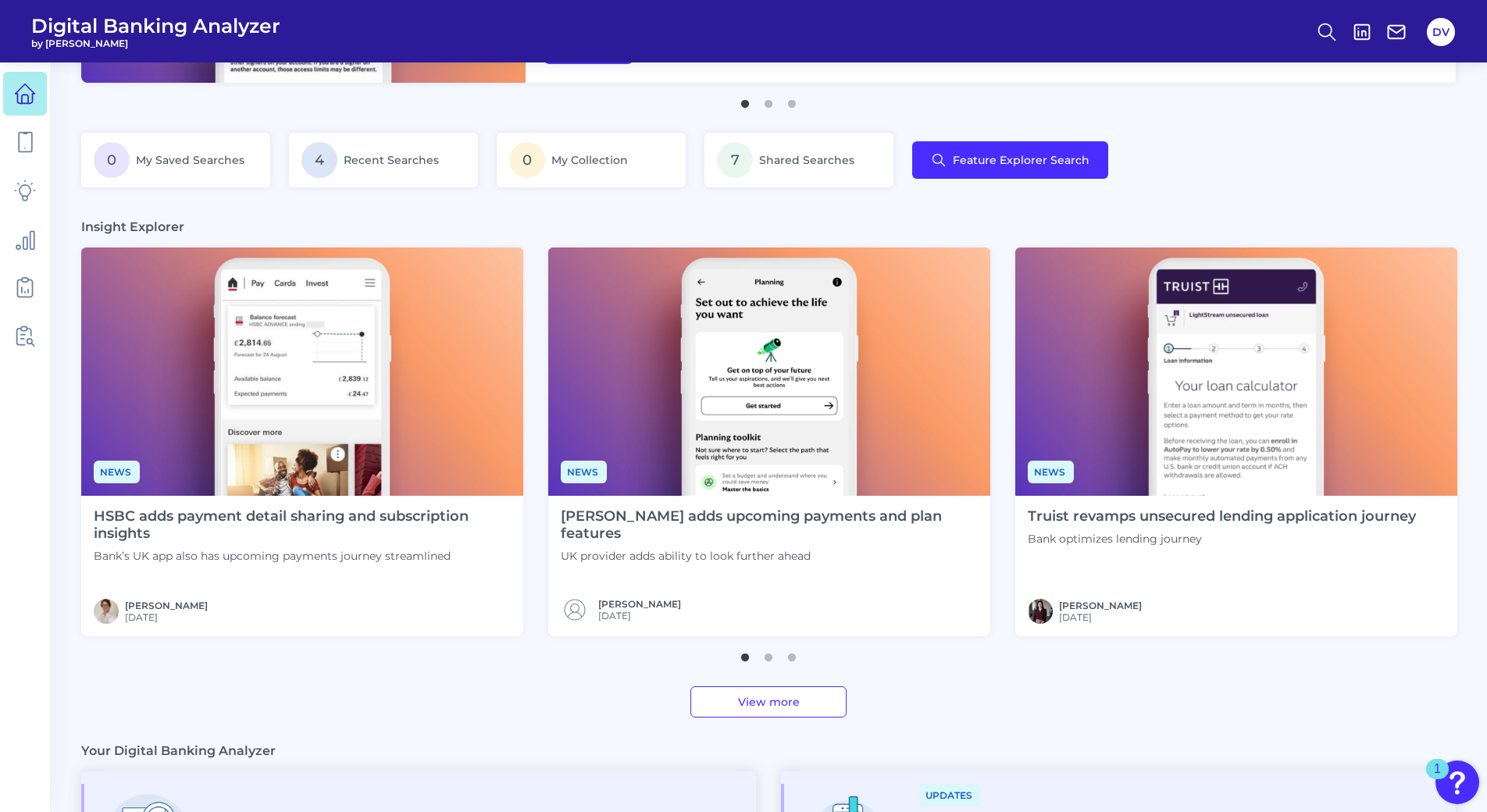
scroll to position [248, 0]
